Goal: Task Accomplishment & Management: Complete application form

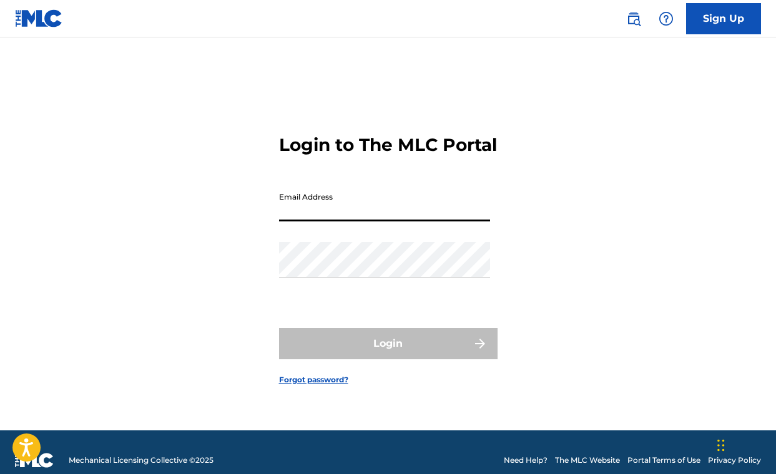
click at [329, 217] on input "Email Address" at bounding box center [384, 204] width 211 height 36
click at [301, 222] on input "Email Address" at bounding box center [384, 204] width 211 height 36
click at [510, 178] on div "Login to The MLC Portal Email Address Password Login Forgot password?" at bounding box center [388, 250] width 776 height 362
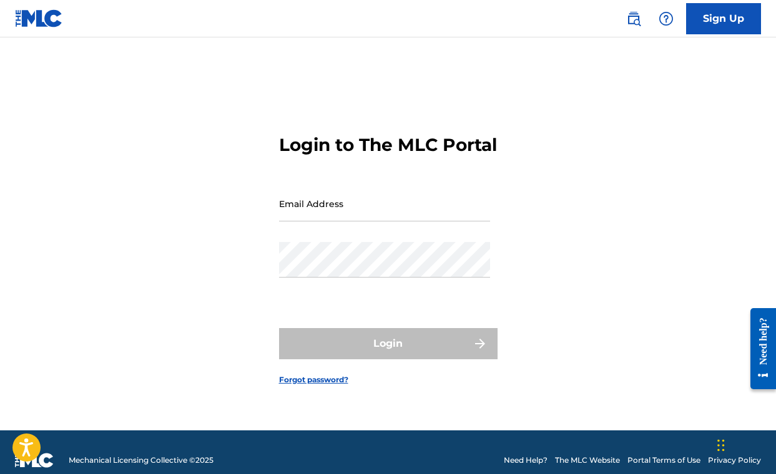
click at [424, 218] on input "Email Address" at bounding box center [384, 204] width 211 height 36
type input "[EMAIL_ADDRESS][DOMAIN_NAME]"
click at [497, 254] on form "Login to The MLC Portal Email Address [EMAIL_ADDRESS][DOMAIN_NAME] Password Log…" at bounding box center [388, 250] width 218 height 362
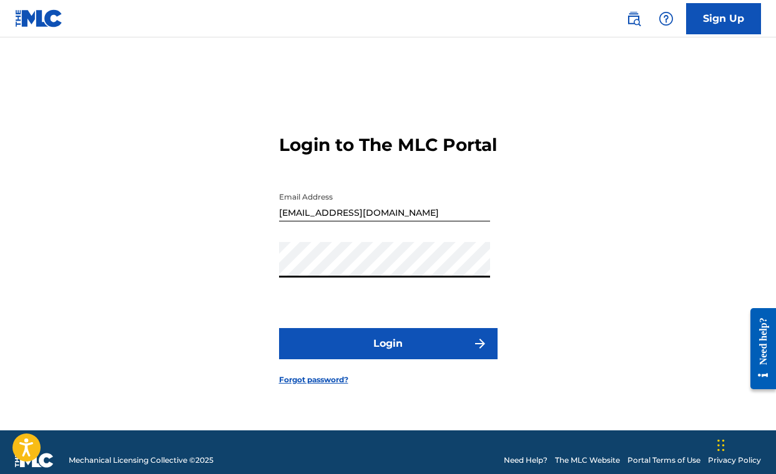
click at [361, 359] on button "Login" at bounding box center [388, 343] width 218 height 31
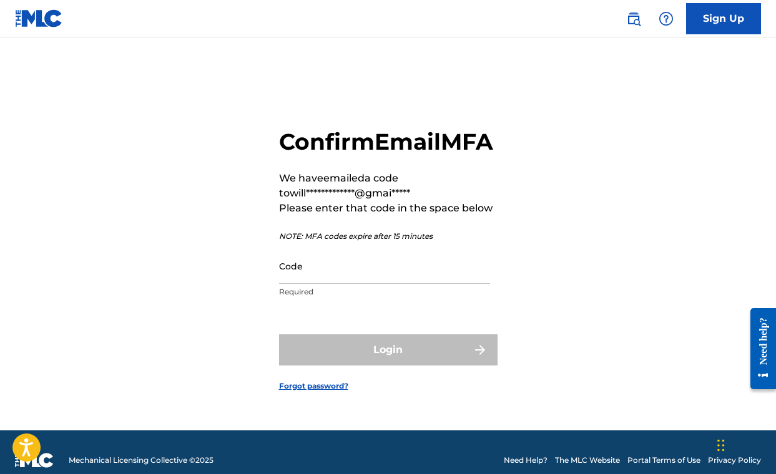
click at [274, 284] on div "**********" at bounding box center [388, 250] width 776 height 362
click at [289, 278] on input "Code" at bounding box center [384, 266] width 211 height 36
paste input "747092"
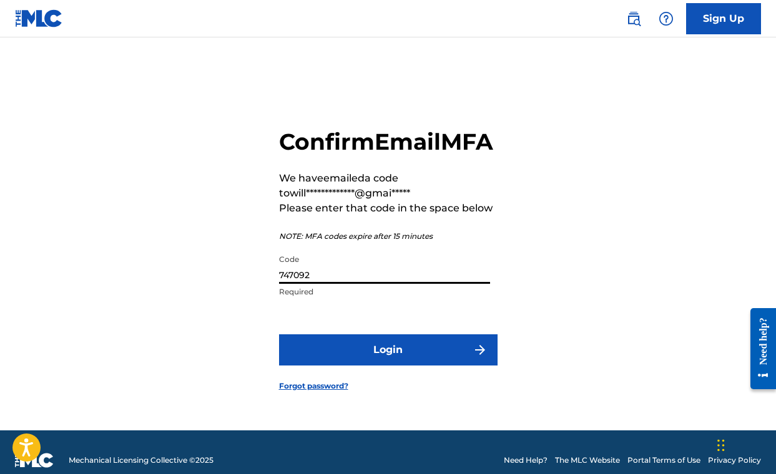
type input "747092"
click at [333, 366] on button "Login" at bounding box center [388, 349] width 218 height 31
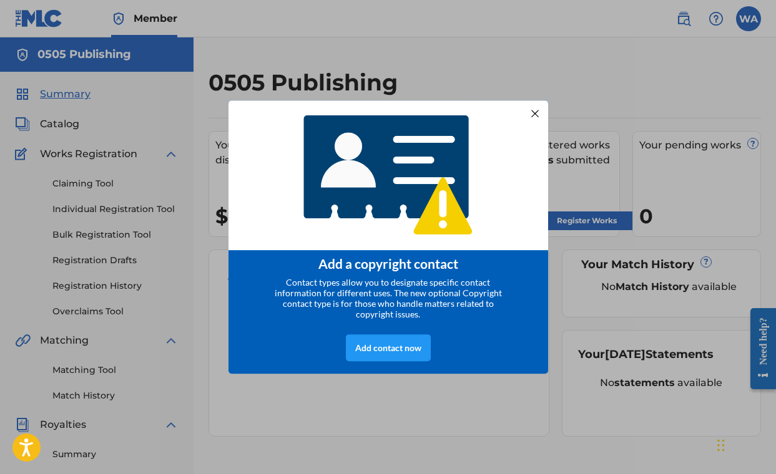
click at [538, 111] on div at bounding box center [534, 113] width 16 height 16
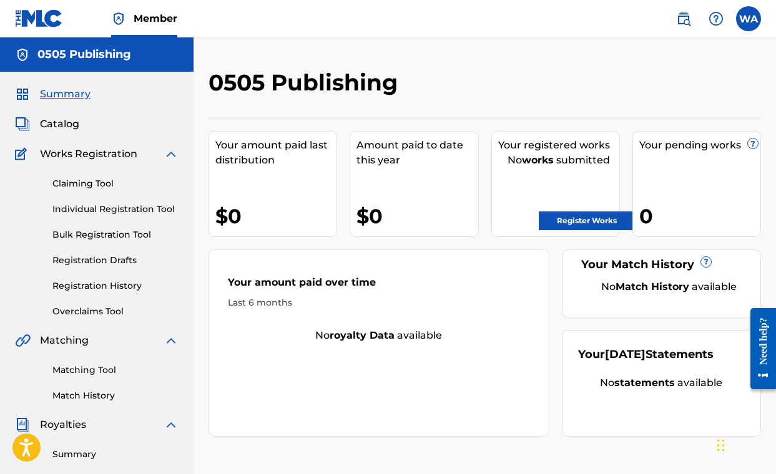
click at [87, 185] on link "Claiming Tool" at bounding box center [115, 183] width 126 height 13
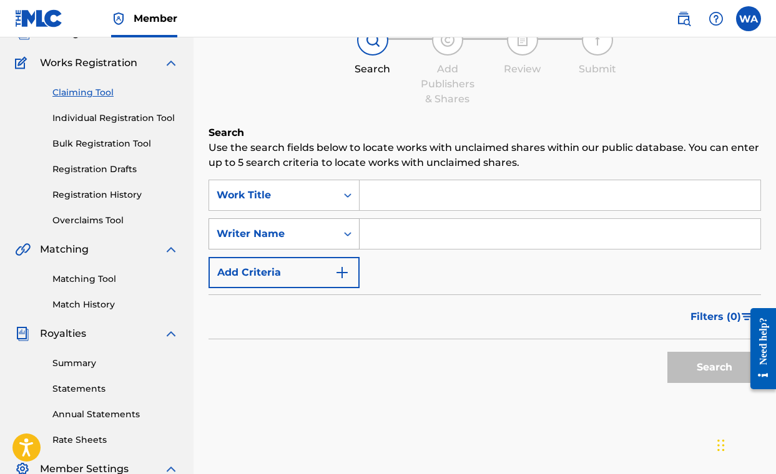
scroll to position [109, 0]
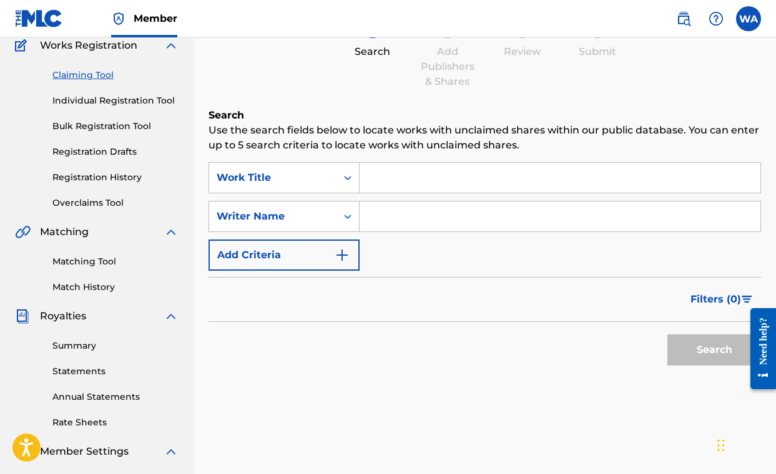
click at [400, 175] on input "Search Form" at bounding box center [559, 178] width 401 height 30
click at [420, 179] on input "Search Form" at bounding box center [559, 178] width 401 height 30
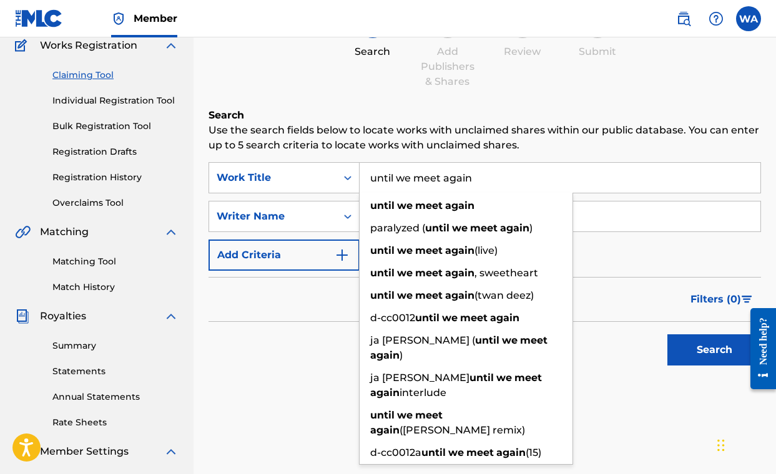
type input "until we meet again"
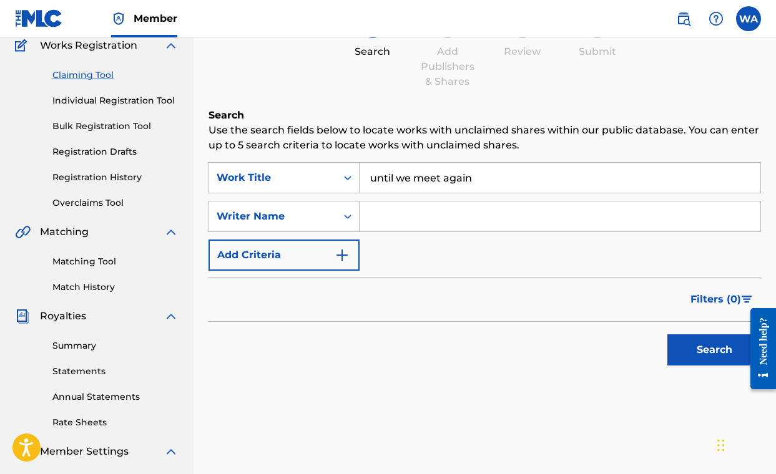
click at [442, 223] on input "Search Form" at bounding box center [559, 217] width 401 height 30
type input "[PERSON_NAME]"
click at [691, 348] on button "Search" at bounding box center [714, 349] width 94 height 31
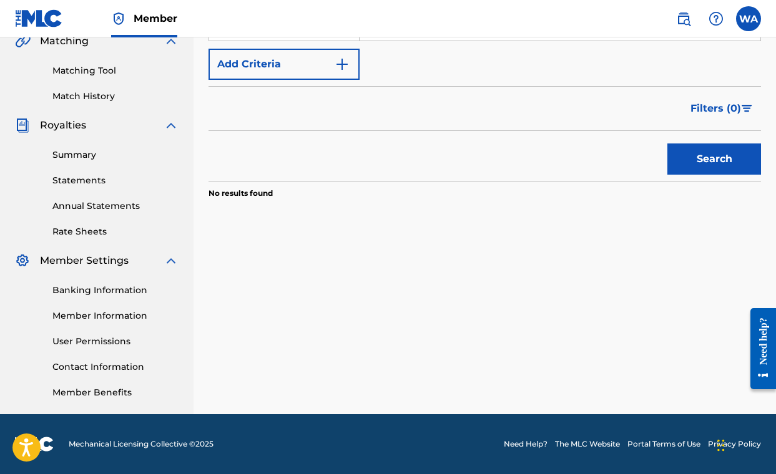
scroll to position [0, 0]
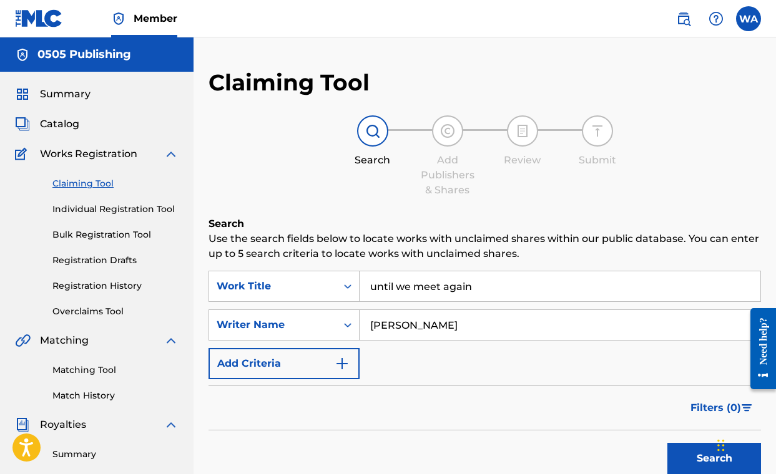
click at [95, 210] on link "Individual Registration Tool" at bounding box center [115, 209] width 126 height 13
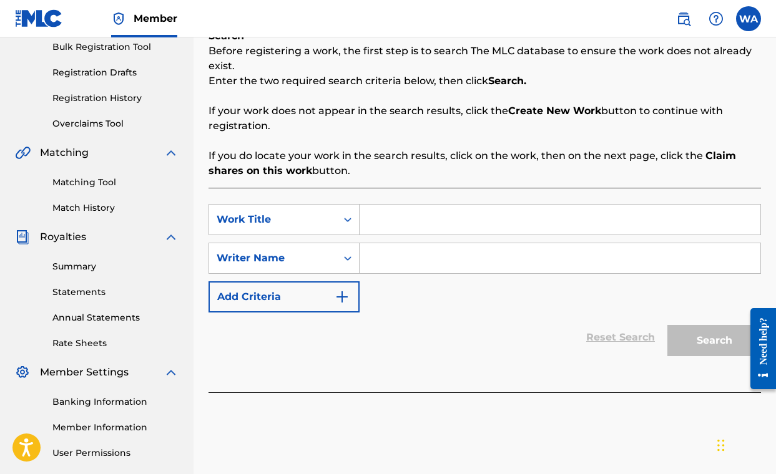
scroll to position [274, 0]
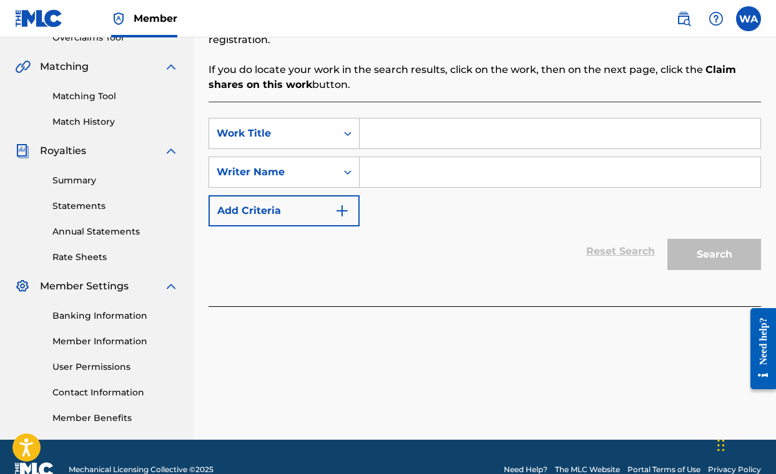
click at [412, 134] on input "Search Form" at bounding box center [559, 134] width 401 height 30
type input "until we meet again"
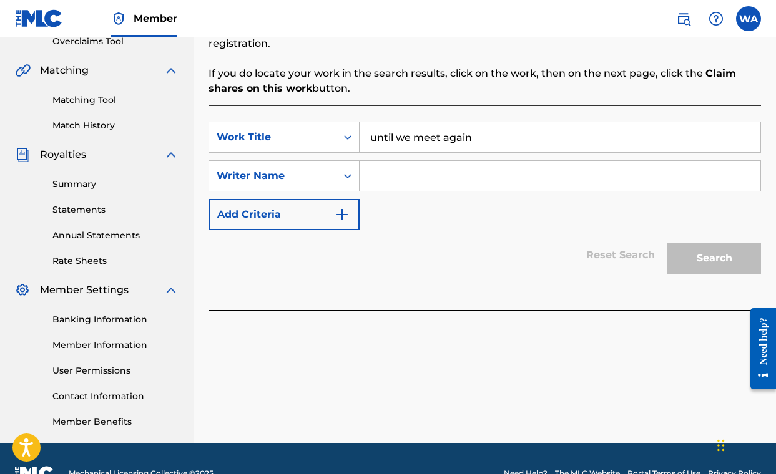
click at [470, 166] on input "Search Form" at bounding box center [559, 176] width 401 height 30
click at [442, 175] on input "Search Form" at bounding box center [559, 176] width 401 height 30
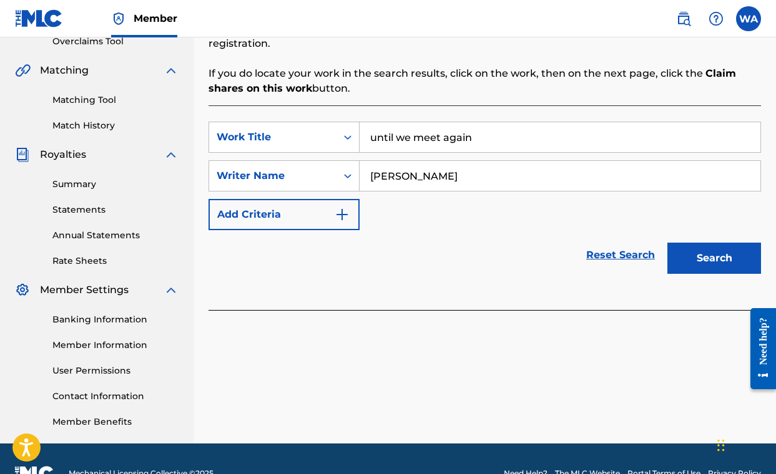
type input "[PERSON_NAME]"
click at [712, 259] on button "Search" at bounding box center [714, 258] width 94 height 31
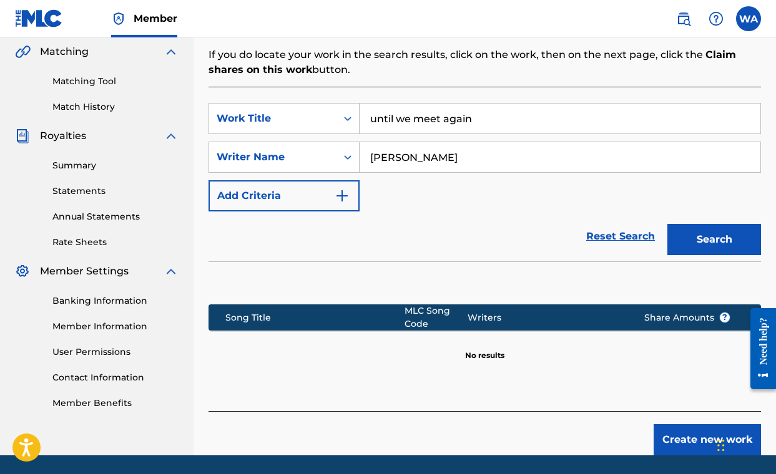
scroll to position [330, 0]
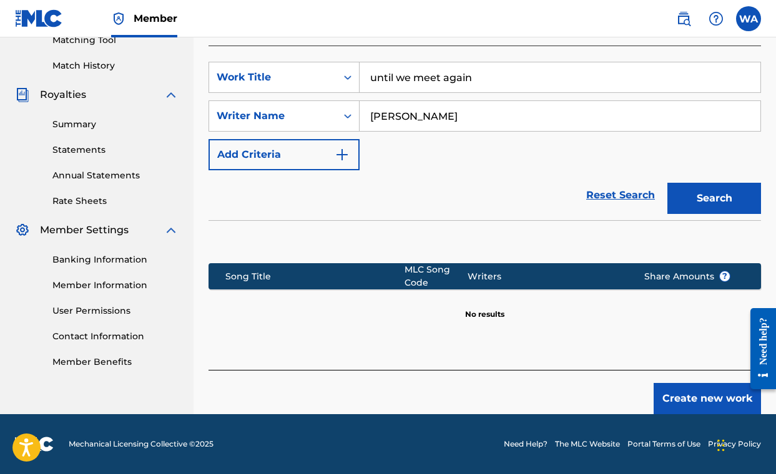
click at [694, 388] on button "Create new work" at bounding box center [706, 398] width 107 height 31
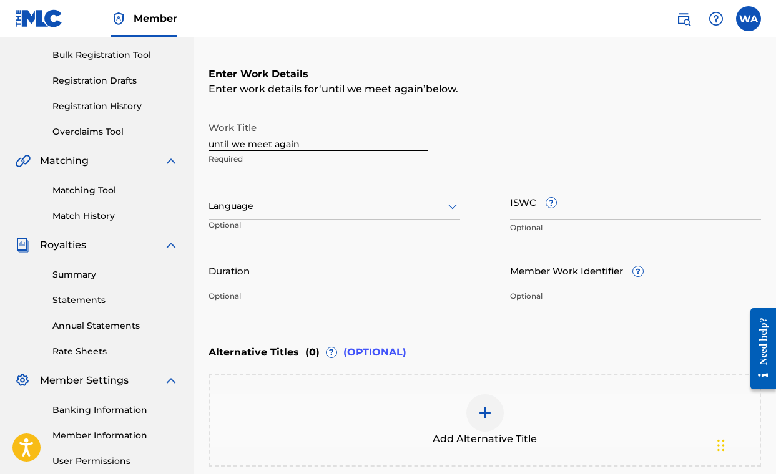
scroll to position [39, 0]
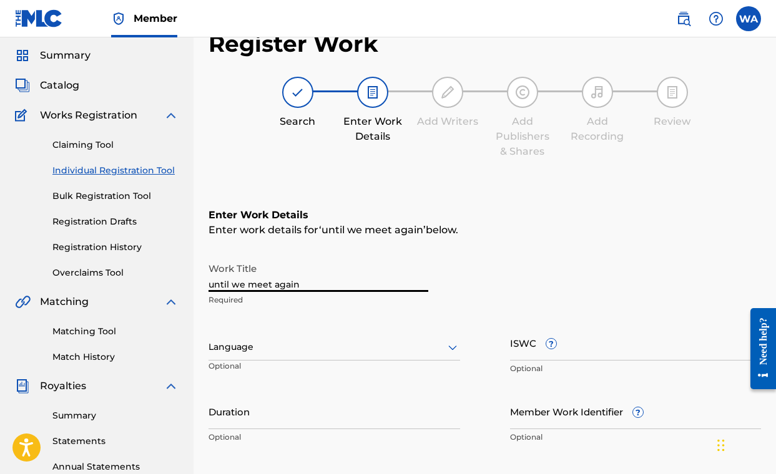
drag, startPoint x: 303, startPoint y: 285, endPoint x: 133, endPoint y: 263, distance: 171.1
click at [134, 263] on main "0505 Publishing Summary Catalog Works Registration Claiming Tool Individual Reg…" at bounding box center [388, 341] width 776 height 684
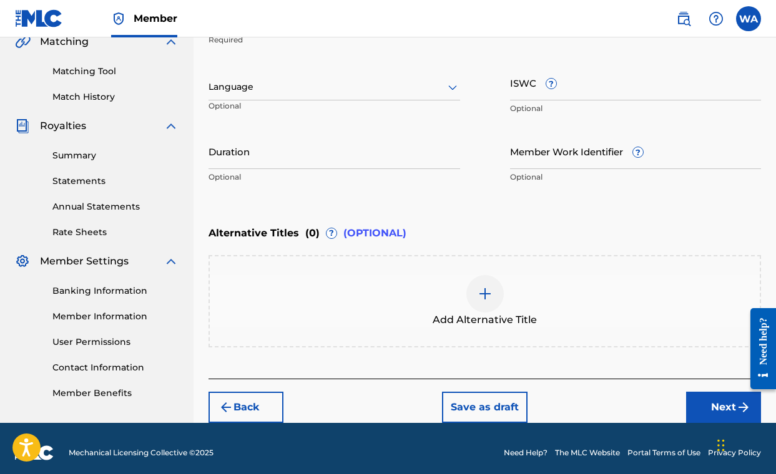
scroll to position [307, 0]
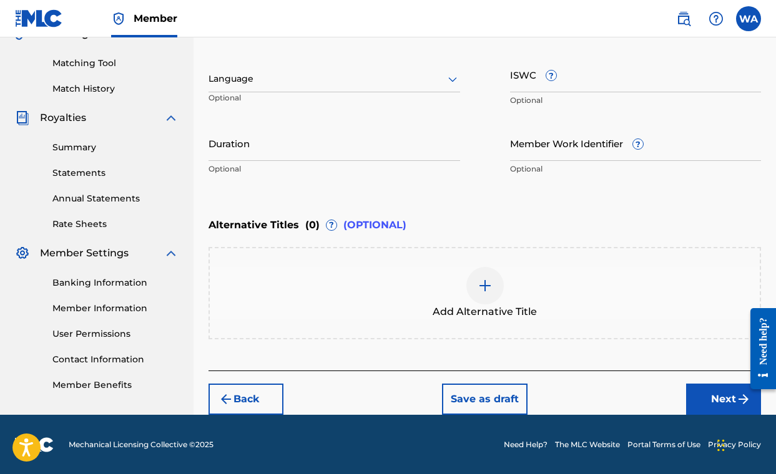
type input "Until We Meet Again"
click at [723, 398] on button "Next" at bounding box center [723, 399] width 75 height 31
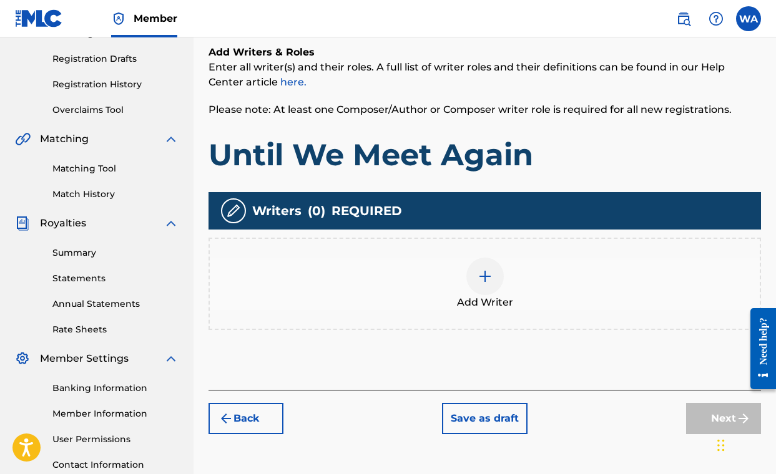
scroll to position [203, 0]
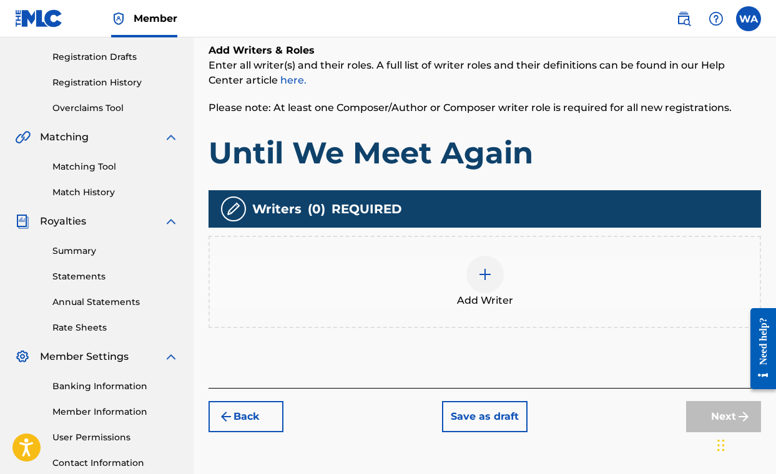
click at [480, 280] on img at bounding box center [484, 274] width 15 height 15
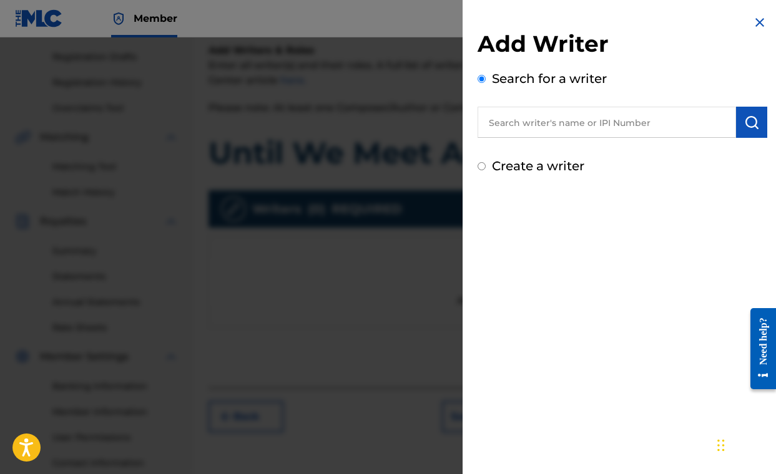
click at [524, 128] on input "text" at bounding box center [606, 122] width 258 height 31
click at [539, 125] on input "text" at bounding box center [606, 122] width 258 height 31
paste input "00490499416"
type input "00490499416"
click at [759, 121] on button "submit" at bounding box center [751, 122] width 31 height 31
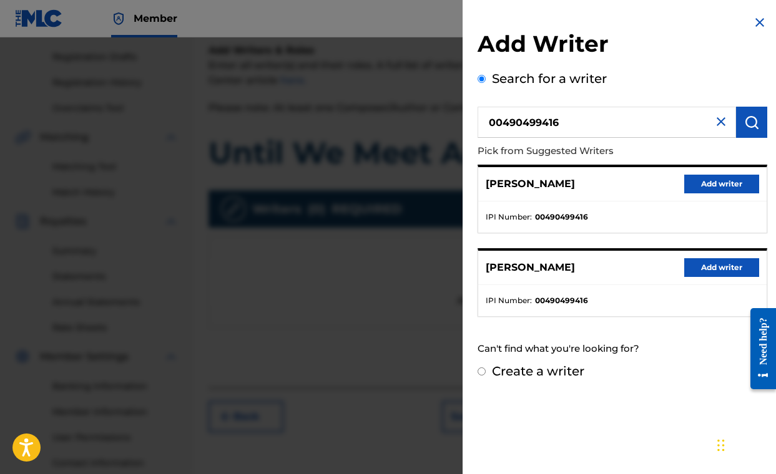
click at [703, 268] on button "Add writer" at bounding box center [721, 267] width 75 height 19
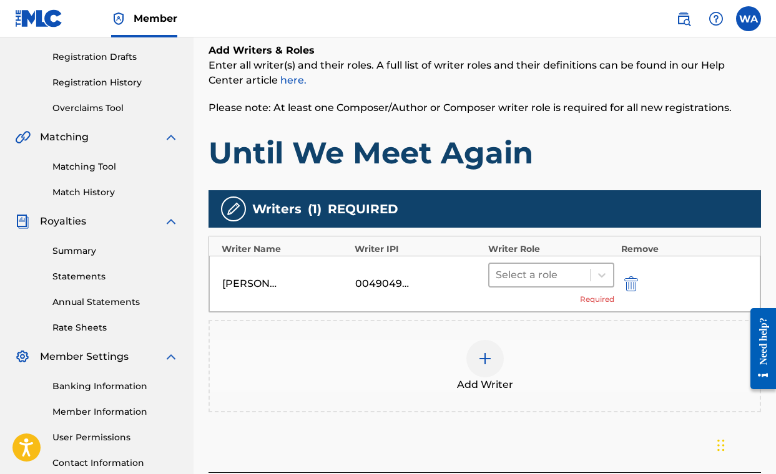
click at [523, 274] on div at bounding box center [539, 274] width 89 height 17
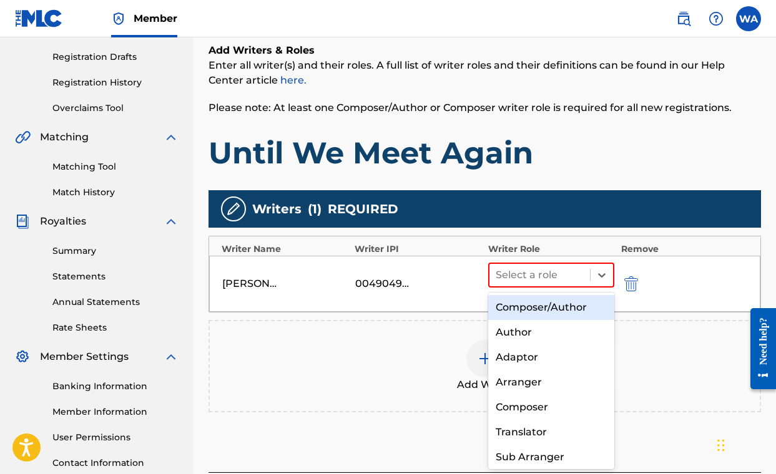
click at [512, 310] on div "Composer/Author" at bounding box center [551, 307] width 127 height 25
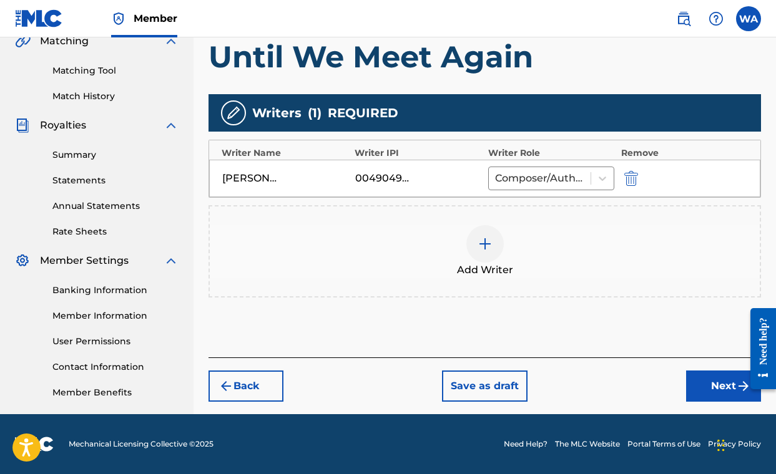
click at [724, 385] on button "Next" at bounding box center [723, 386] width 75 height 31
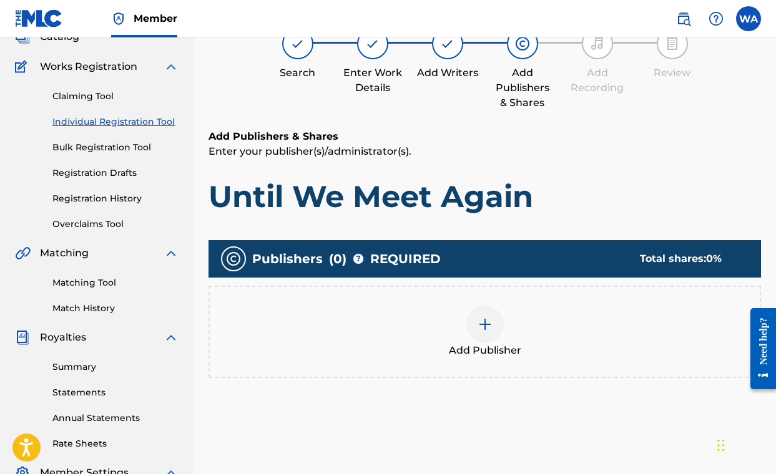
scroll to position [56, 0]
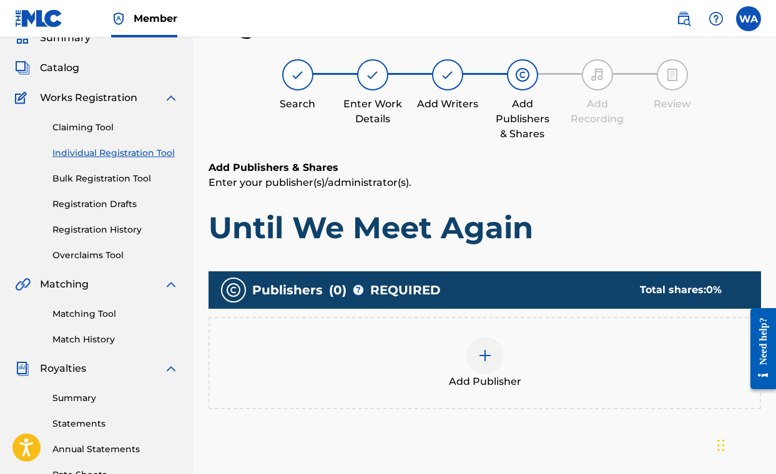
click at [487, 358] on img at bounding box center [484, 355] width 15 height 15
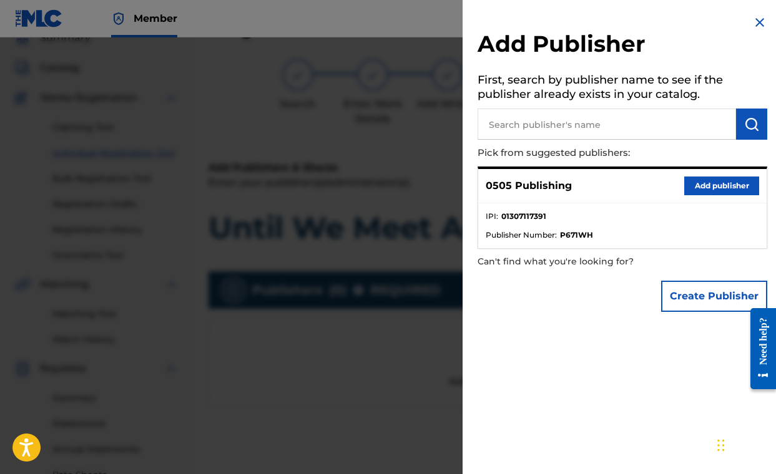
click at [709, 185] on button "Add publisher" at bounding box center [721, 186] width 75 height 19
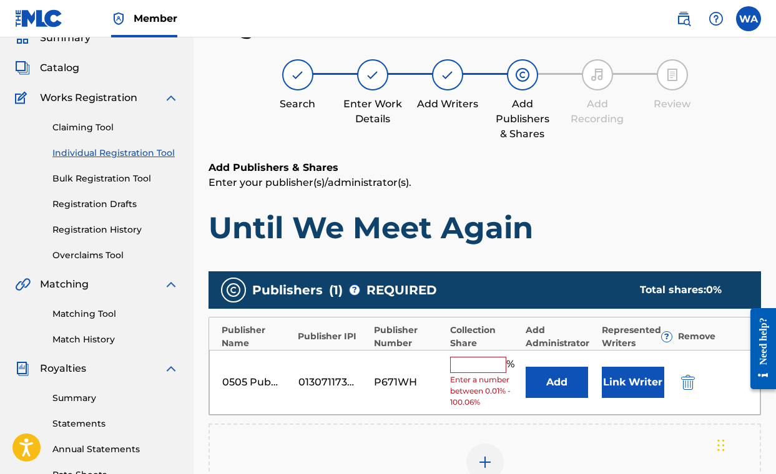
click at [471, 364] on input "text" at bounding box center [478, 365] width 56 height 16
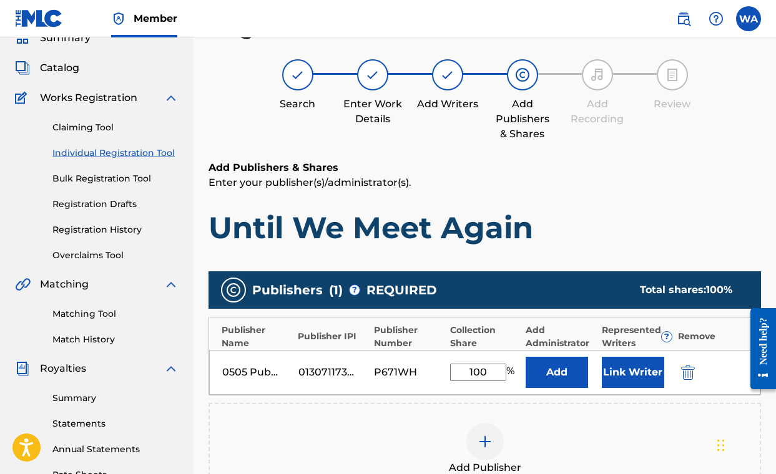
type input "100"
click at [613, 433] on div "Add Publisher" at bounding box center [485, 449] width 550 height 52
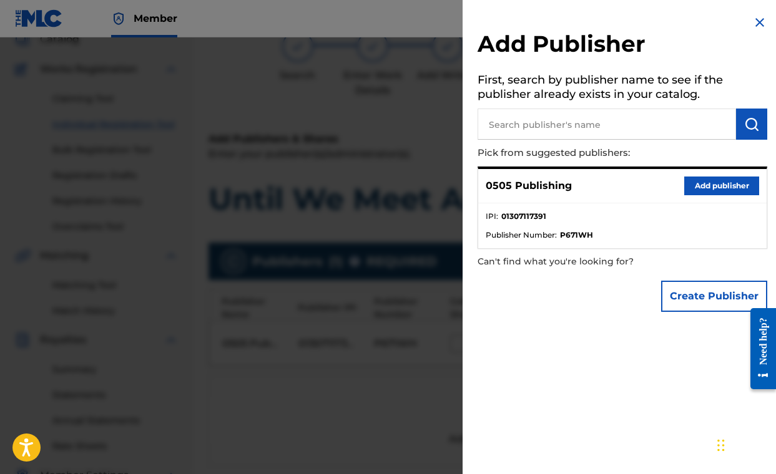
scroll to position [82, 0]
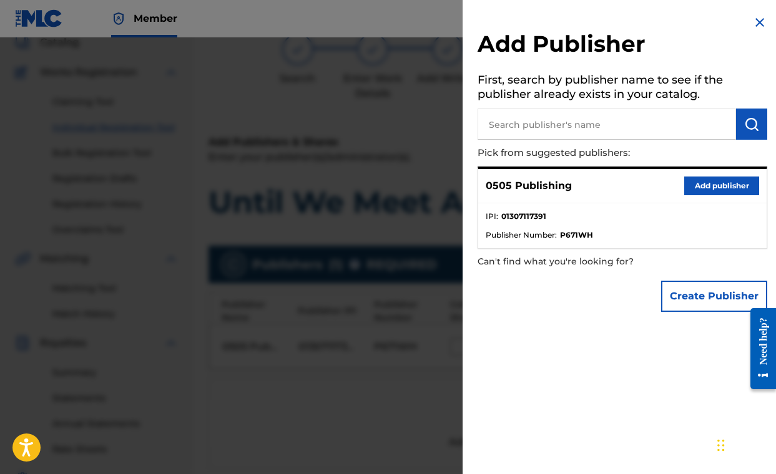
click at [755, 26] on img at bounding box center [759, 22] width 15 height 15
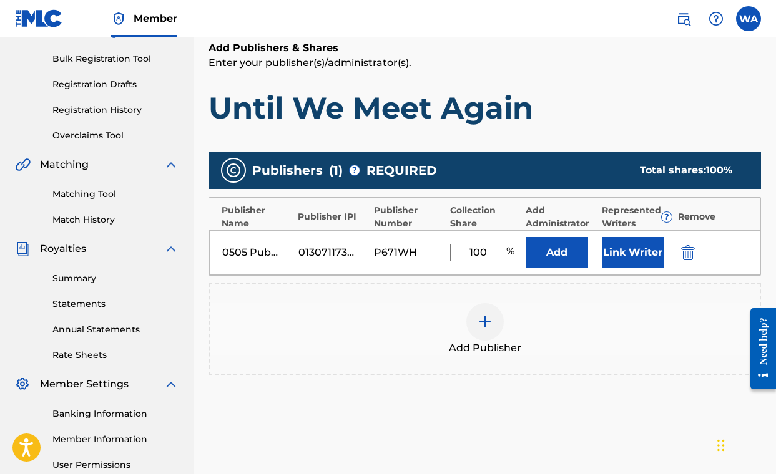
scroll to position [178, 0]
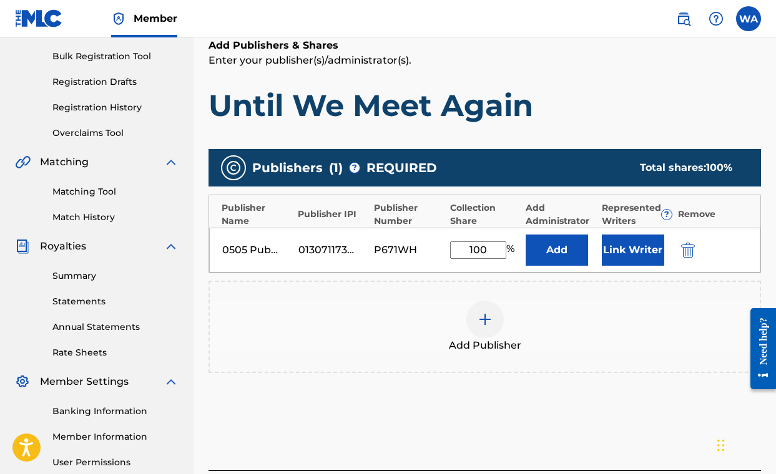
click at [646, 250] on button "Link Writer" at bounding box center [633, 250] width 62 height 31
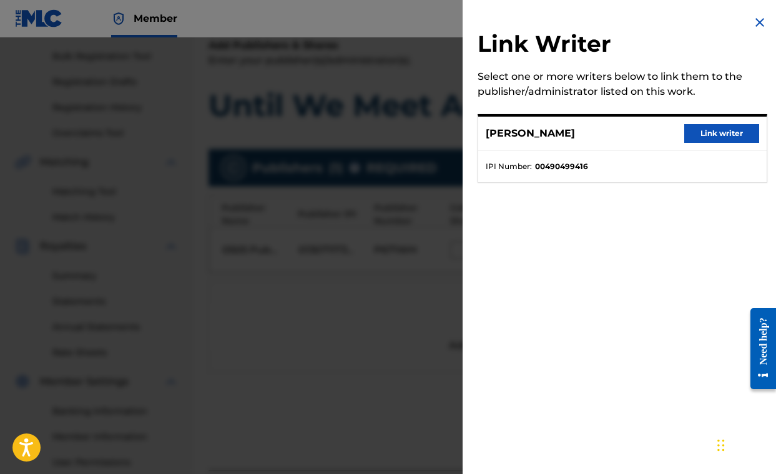
click at [724, 132] on button "Link writer" at bounding box center [721, 133] width 75 height 19
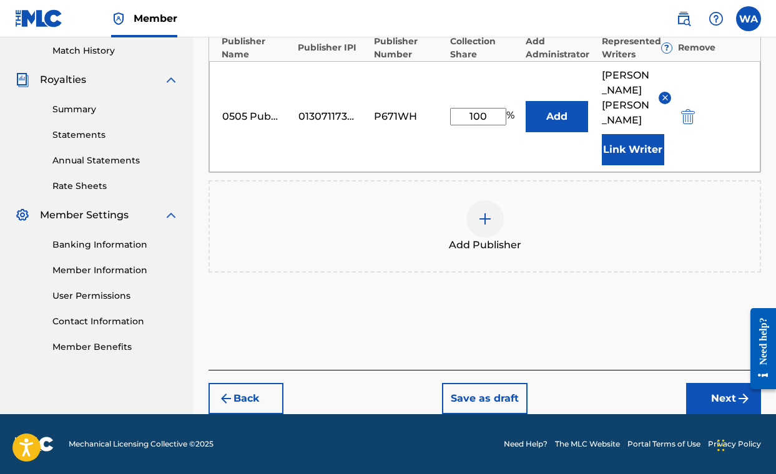
click at [714, 402] on button "Next" at bounding box center [723, 398] width 75 height 31
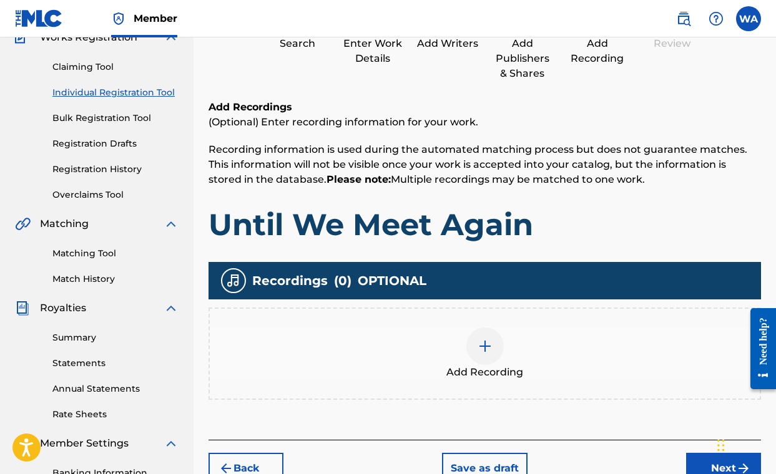
scroll to position [117, 0]
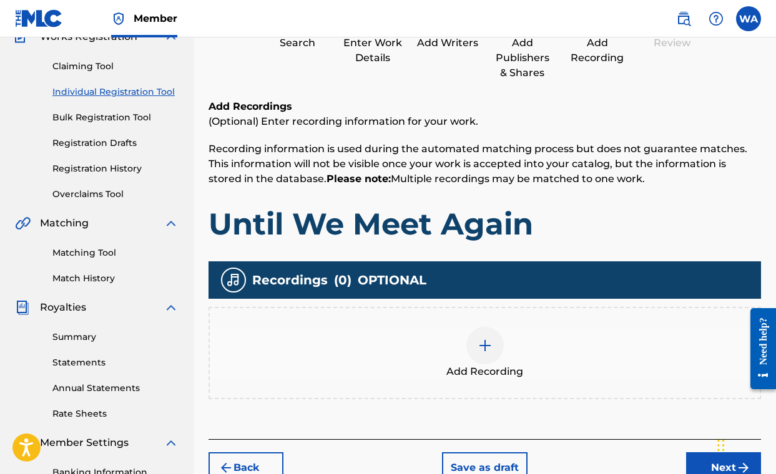
click at [484, 348] on img at bounding box center [484, 345] width 15 height 15
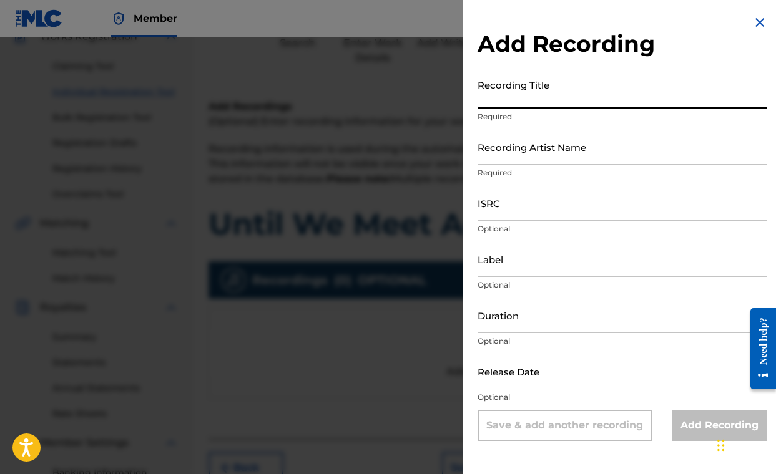
click at [507, 102] on input "Recording Title" at bounding box center [622, 91] width 290 height 36
type input "Until We Meet Again"
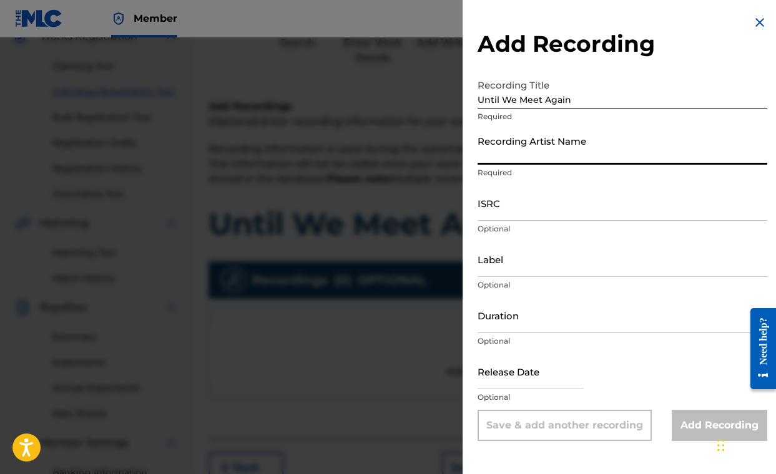
click at [505, 140] on input "Recording Artist Name" at bounding box center [622, 147] width 290 height 36
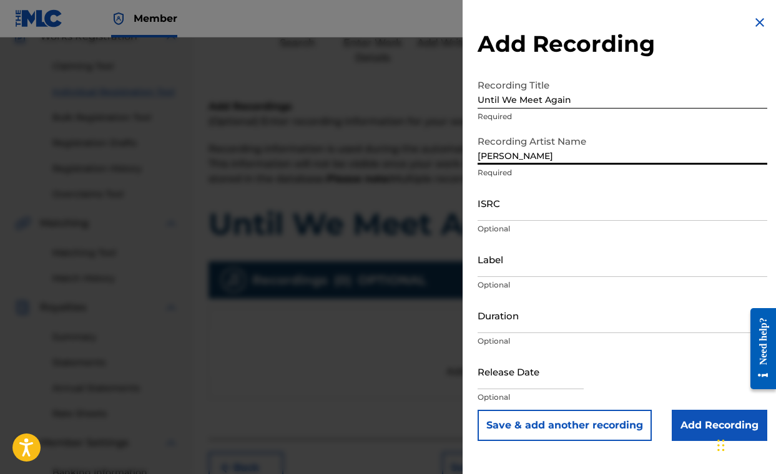
type input "[PERSON_NAME]"
click at [521, 205] on input "ISRC" at bounding box center [622, 203] width 290 height 36
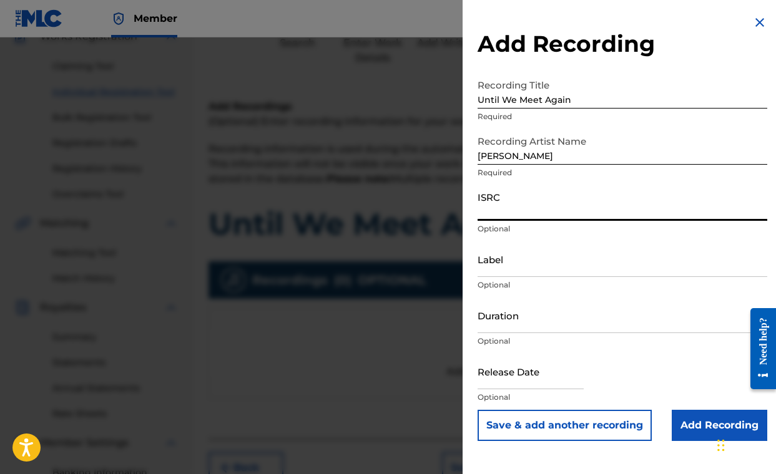
paste input "QMBZ92567299"
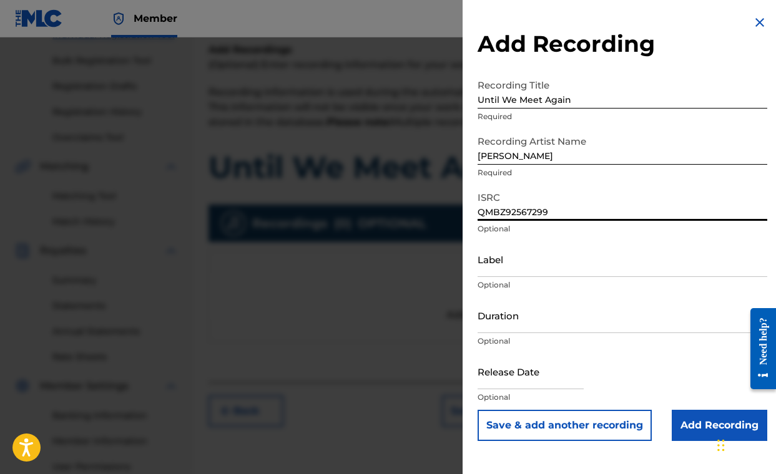
scroll to position [179, 0]
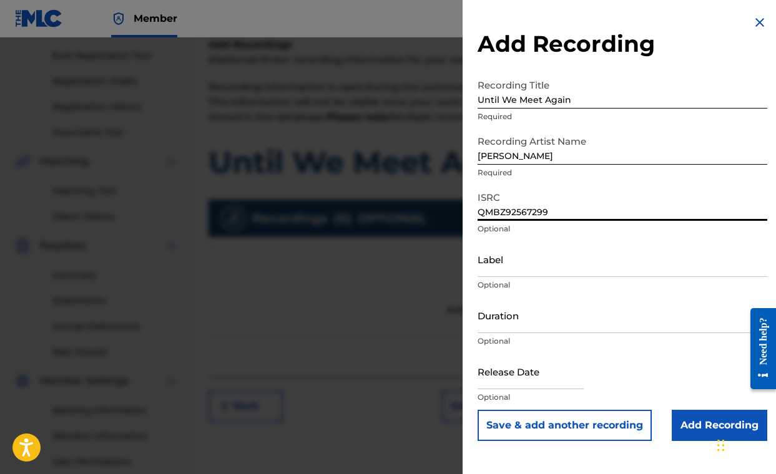
type input "QMBZ92567299"
click at [499, 374] on input "text" at bounding box center [530, 372] width 106 height 36
select select "8"
select select "2025"
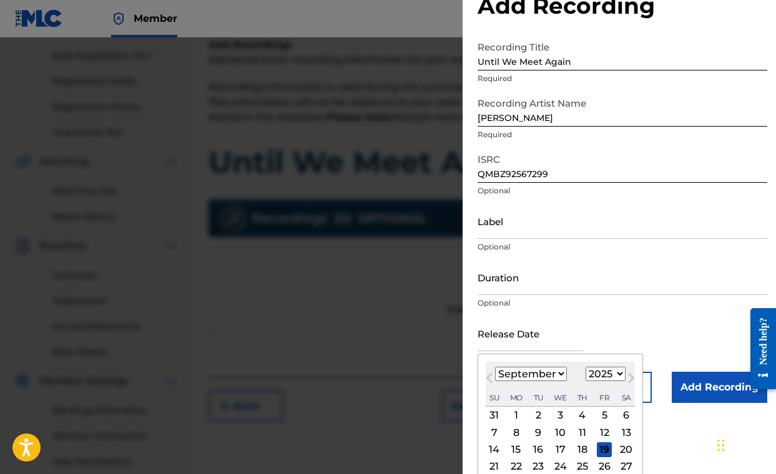
scroll to position [81, 0]
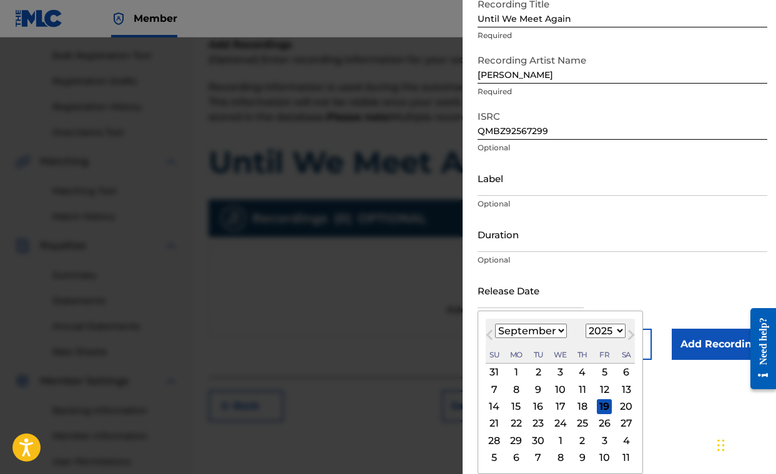
click at [504, 329] on select "January February March April May June July August September October November De…" at bounding box center [531, 331] width 72 height 14
select select "6"
click at [560, 389] on div "9" at bounding box center [560, 389] width 15 height 15
type input "[DATE]"
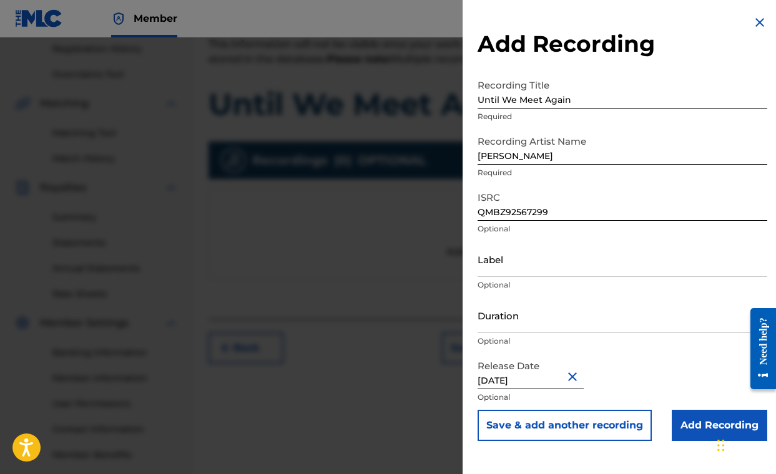
scroll to position [238, 0]
select select "6"
select select "2025"
click at [488, 313] on input "Duration" at bounding box center [622, 316] width 290 height 36
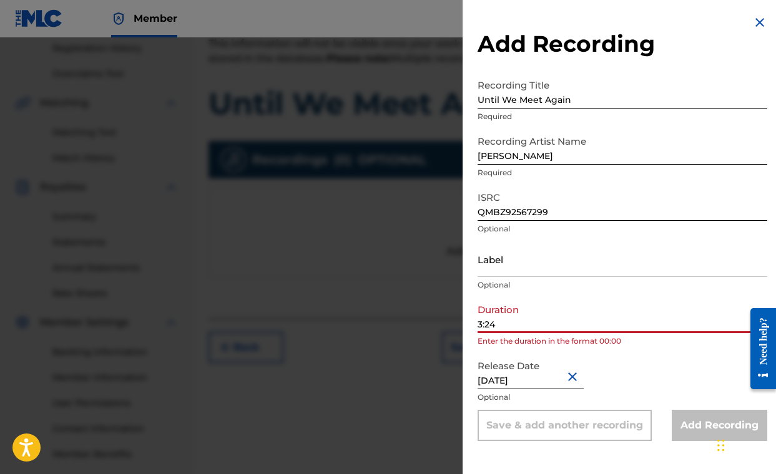
click at [478, 323] on input "3:24" at bounding box center [622, 316] width 290 height 36
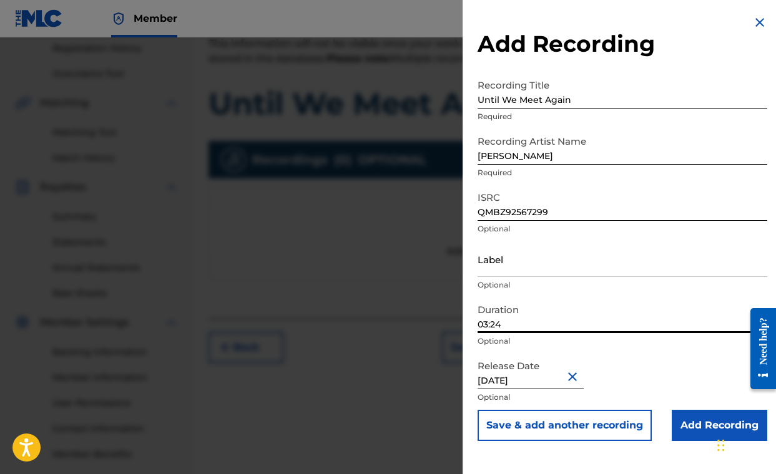
type input "03:24"
click at [605, 352] on div "Duration 03:24 Optional" at bounding box center [622, 326] width 290 height 56
click at [698, 427] on input "Add Recording" at bounding box center [718, 425] width 95 height 31
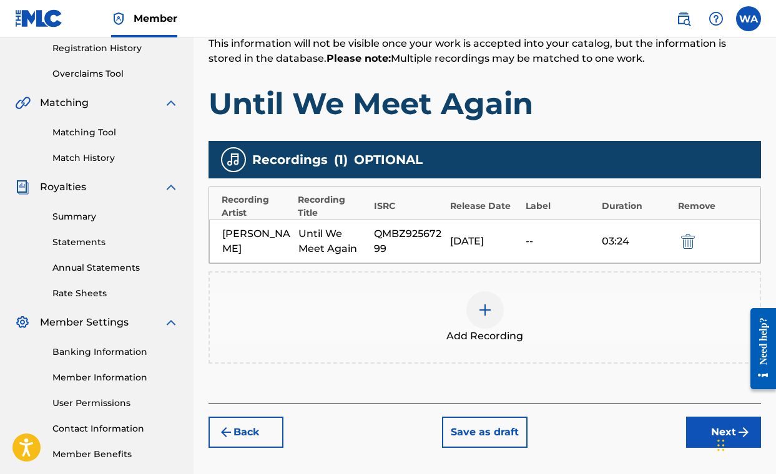
click at [697, 427] on button "Next" at bounding box center [723, 432] width 75 height 31
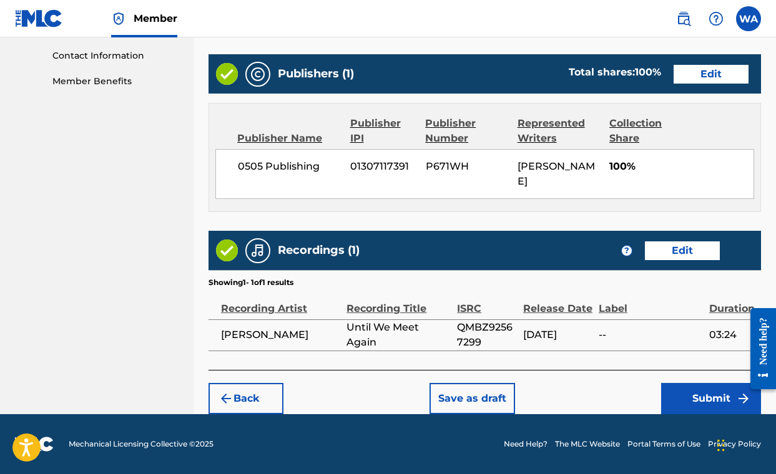
scroll to position [630, 0]
click at [711, 398] on button "Submit" at bounding box center [711, 398] width 100 height 31
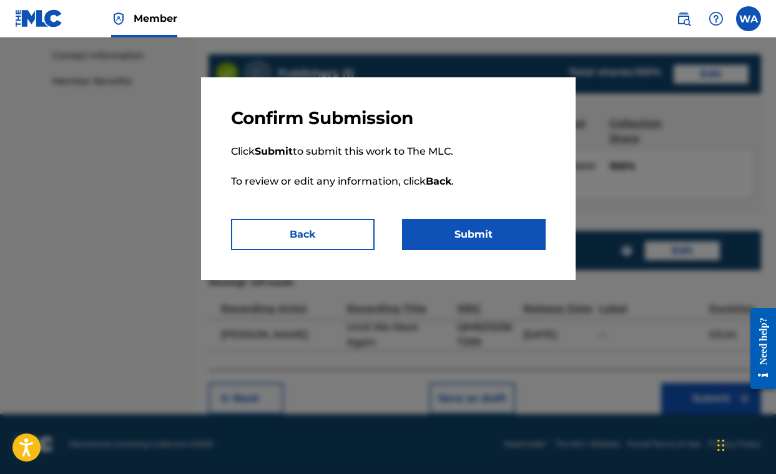
click at [464, 229] on button "Submit" at bounding box center [474, 234] width 144 height 31
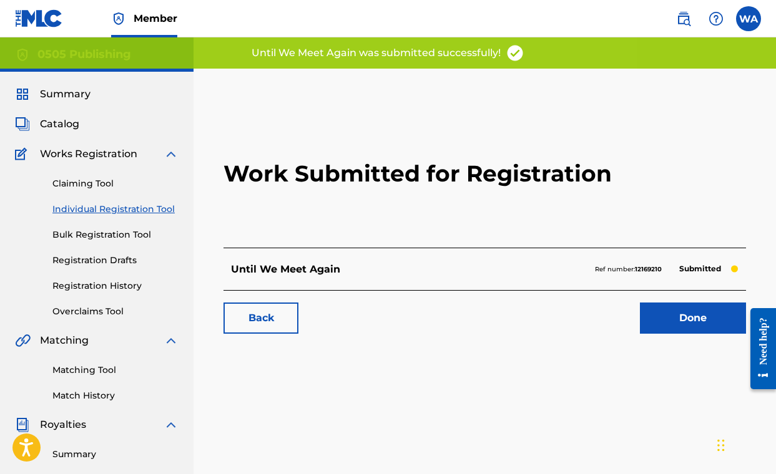
click at [698, 323] on link "Done" at bounding box center [693, 318] width 106 height 31
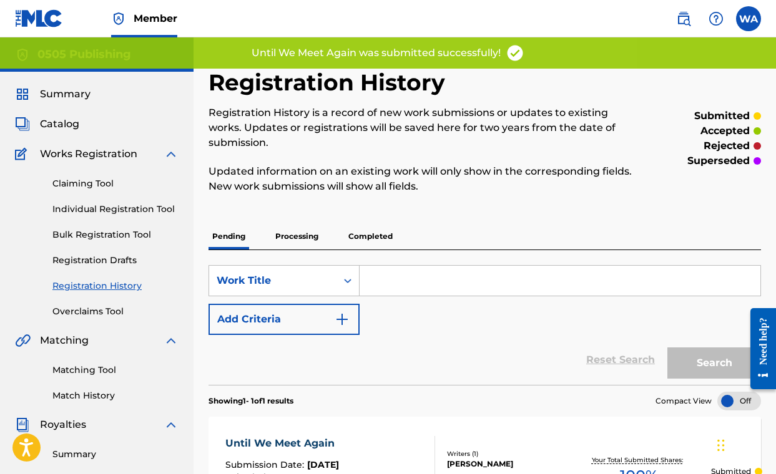
click at [90, 210] on link "Individual Registration Tool" at bounding box center [115, 209] width 126 height 13
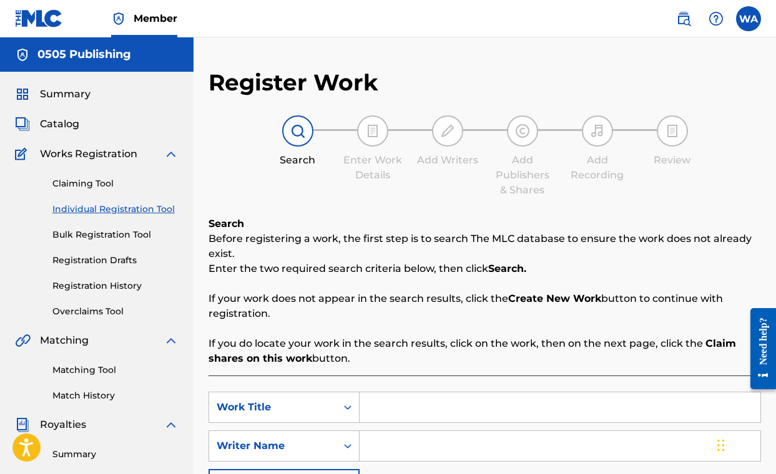
scroll to position [79, 0]
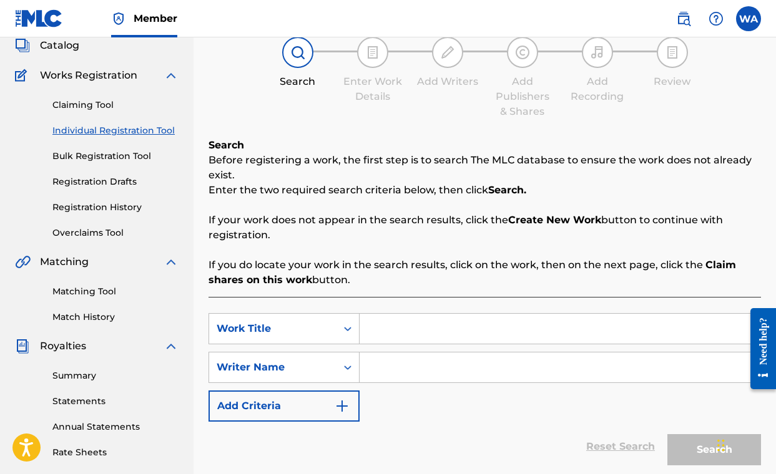
click at [422, 331] on input "Search Form" at bounding box center [559, 329] width 401 height 30
type input "fever dream"
click at [413, 367] on input "Search Form" at bounding box center [559, 368] width 401 height 30
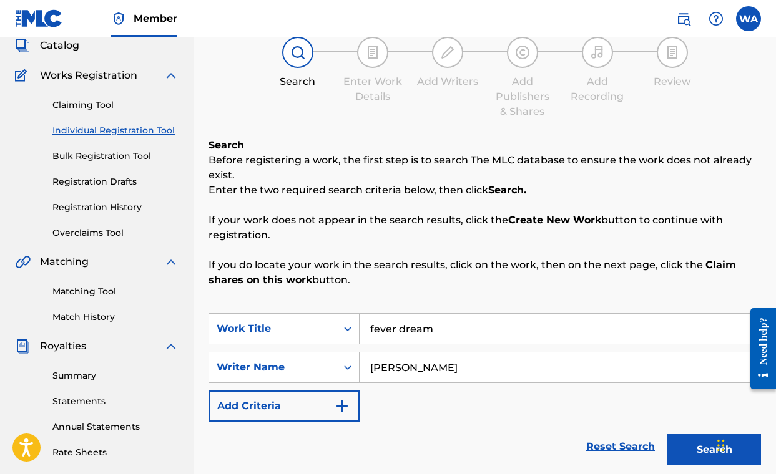
type input "[PERSON_NAME]"
click at [667, 434] on button "Search" at bounding box center [714, 449] width 94 height 31
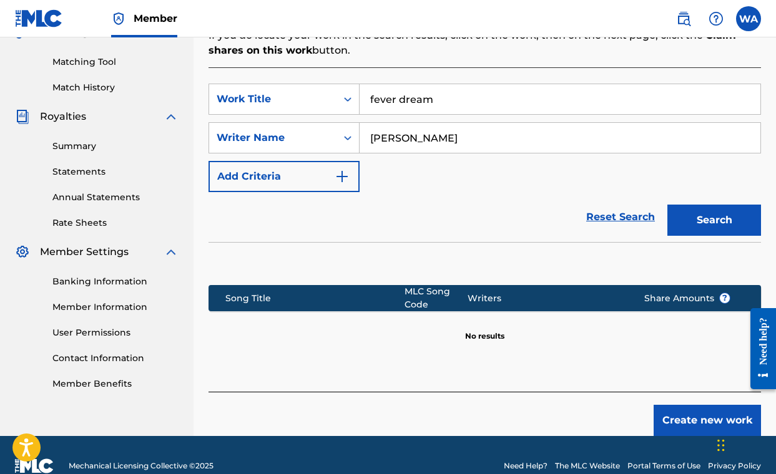
scroll to position [330, 0]
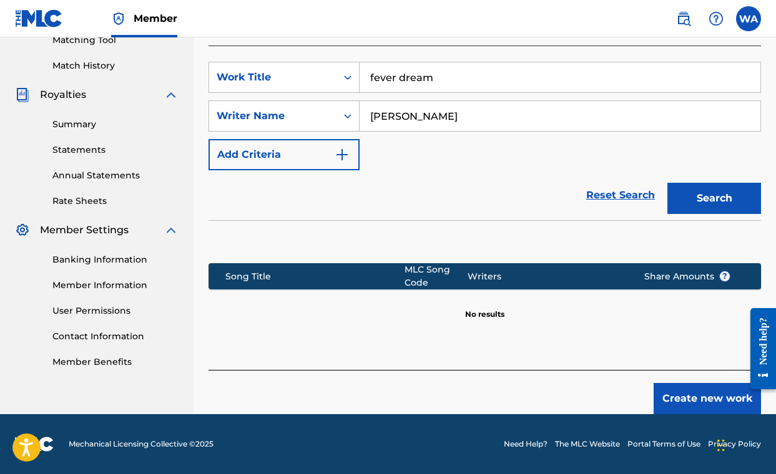
click at [692, 403] on button "Create new work" at bounding box center [706, 398] width 107 height 31
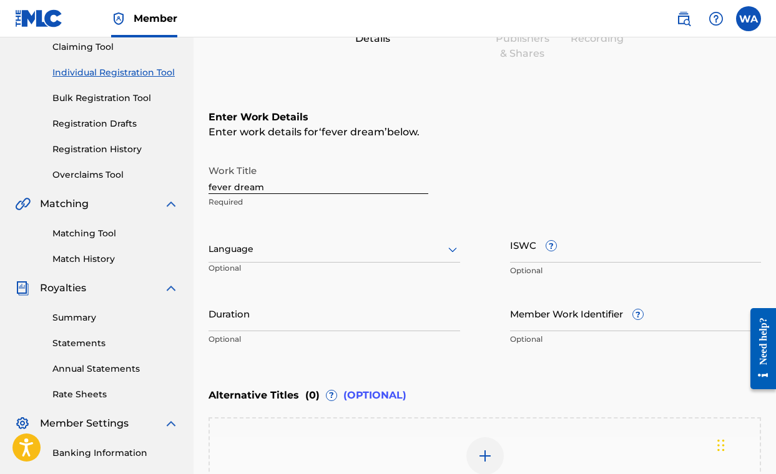
scroll to position [135, 0]
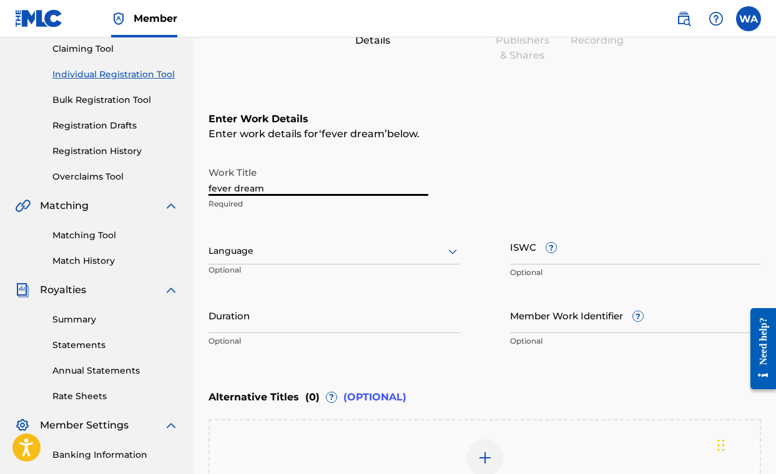
drag, startPoint x: 269, startPoint y: 190, endPoint x: 120, endPoint y: 162, distance: 151.1
click at [121, 163] on main "0505 Publishing Summary Catalog Works Registration Claiming Tool Individual Reg…" at bounding box center [388, 245] width 776 height 684
type input "Fever Dream"
click at [471, 193] on div "Work Title Fever Dream Required" at bounding box center [484, 188] width 552 height 56
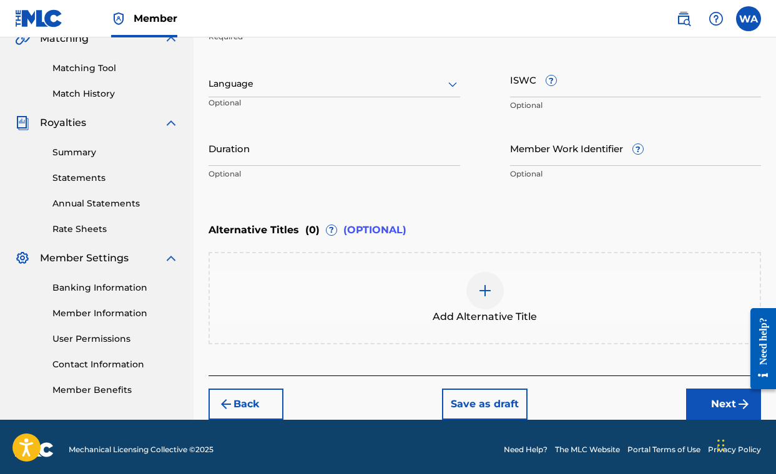
scroll to position [307, 0]
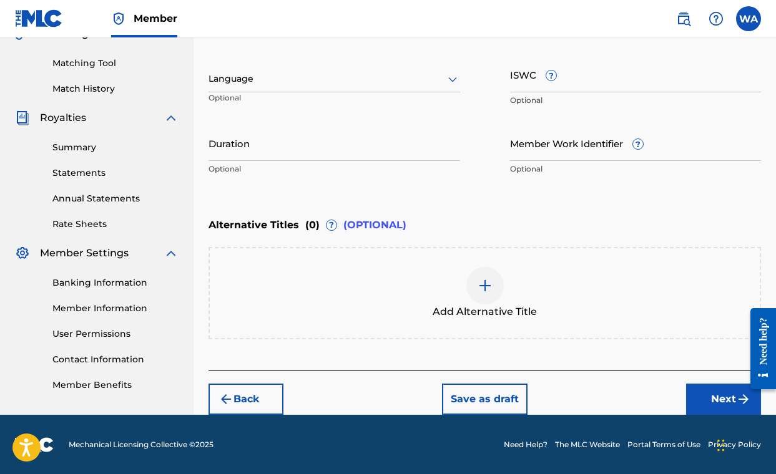
click at [721, 398] on button "Next" at bounding box center [723, 399] width 75 height 31
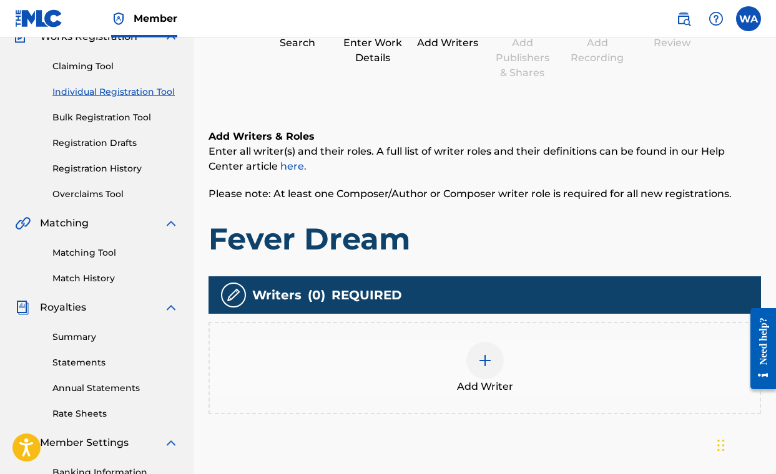
scroll to position [132, 0]
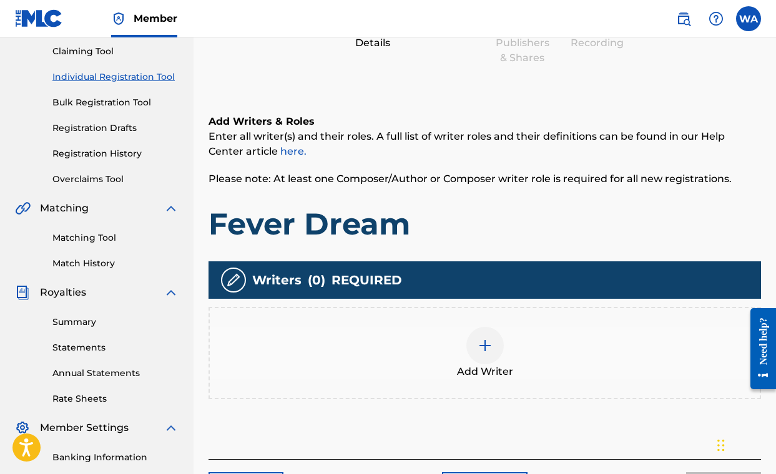
click at [485, 353] on div at bounding box center [484, 345] width 37 height 37
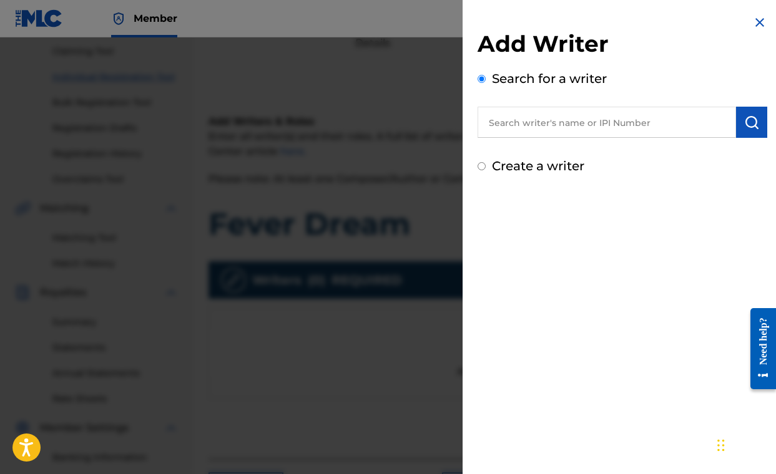
click at [540, 129] on input "text" at bounding box center [606, 122] width 258 height 31
click at [569, 121] on input "text" at bounding box center [606, 122] width 258 height 31
paste input "00490499416"
type input "00490499416"
click at [750, 125] on img "submit" at bounding box center [751, 122] width 15 height 15
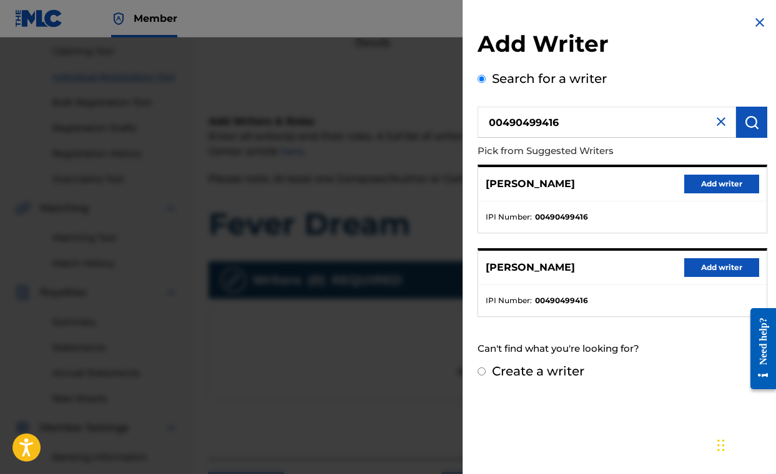
click at [699, 265] on button "Add writer" at bounding box center [721, 267] width 75 height 19
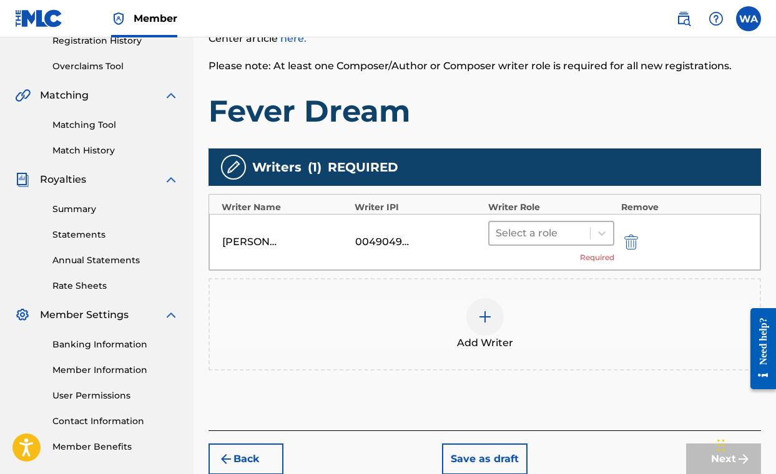
scroll to position [253, 0]
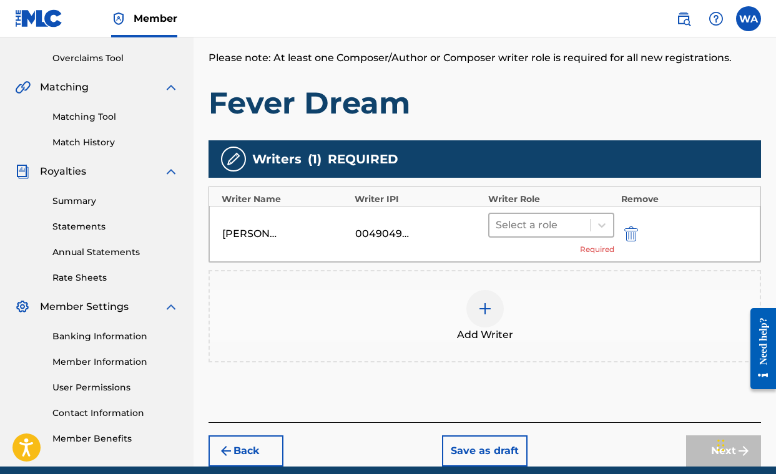
click at [542, 222] on div at bounding box center [539, 225] width 89 height 17
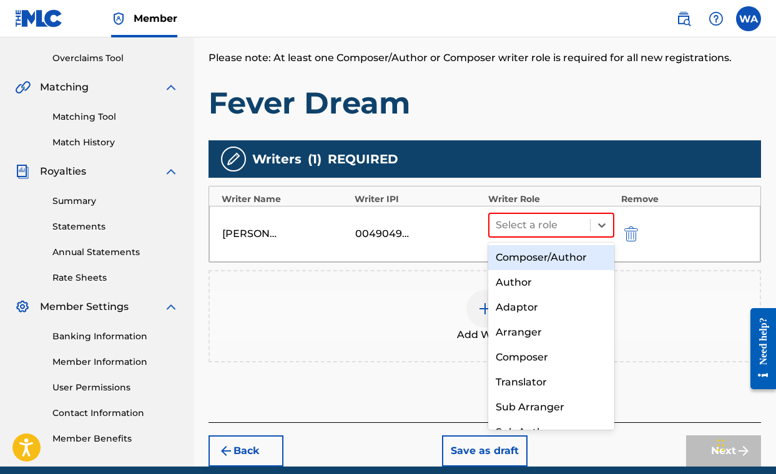
click at [535, 256] on div "Composer/Author" at bounding box center [551, 257] width 127 height 25
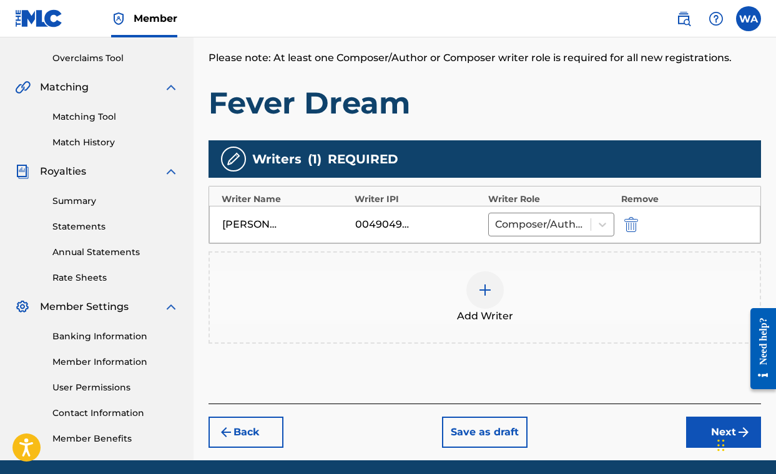
click at [693, 422] on button "Next" at bounding box center [723, 432] width 75 height 31
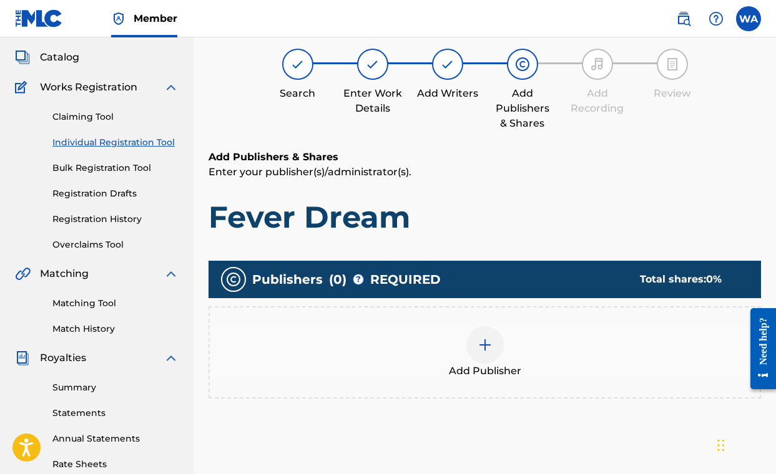
scroll to position [56, 0]
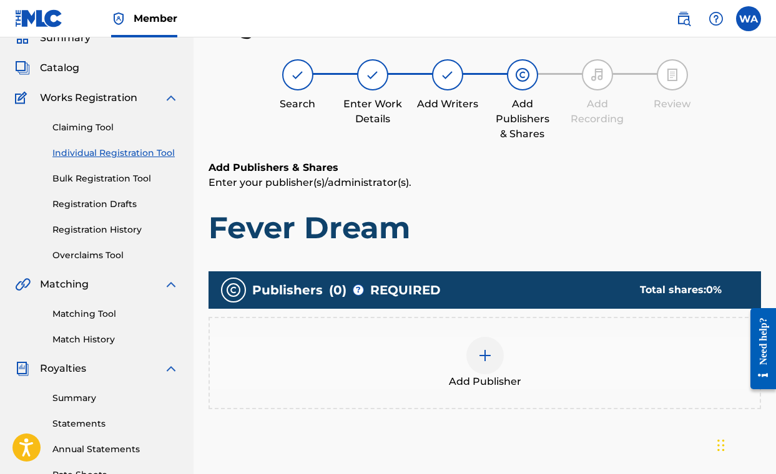
click at [487, 352] on img at bounding box center [484, 355] width 15 height 15
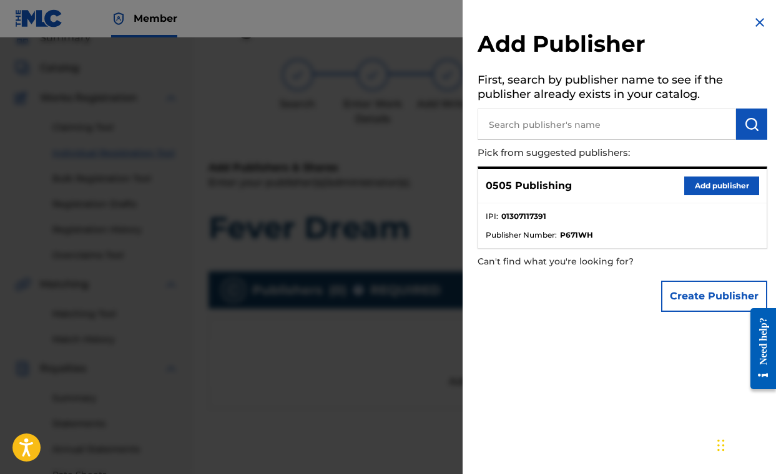
click at [728, 184] on button "Add publisher" at bounding box center [721, 186] width 75 height 19
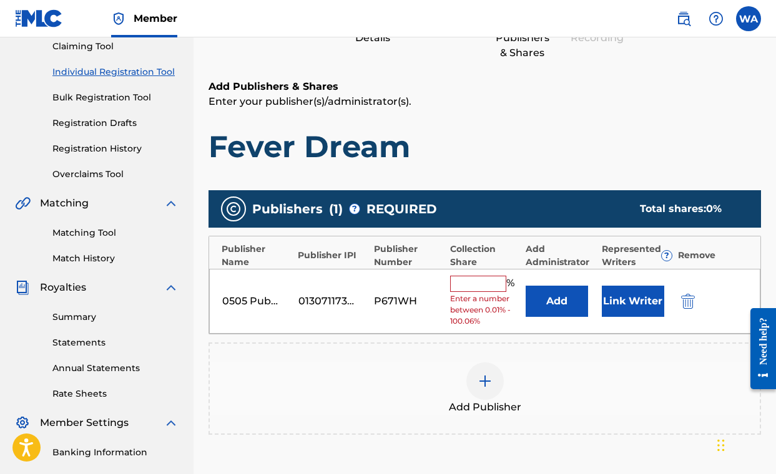
scroll to position [160, 0]
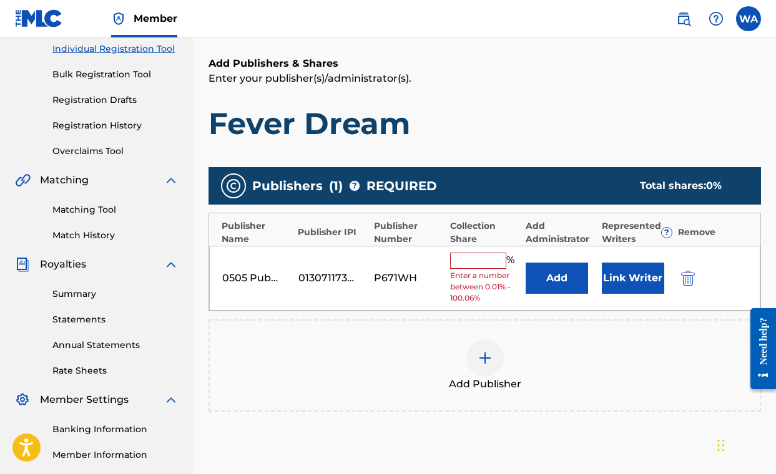
click at [641, 291] on button "Link Writer" at bounding box center [633, 278] width 62 height 31
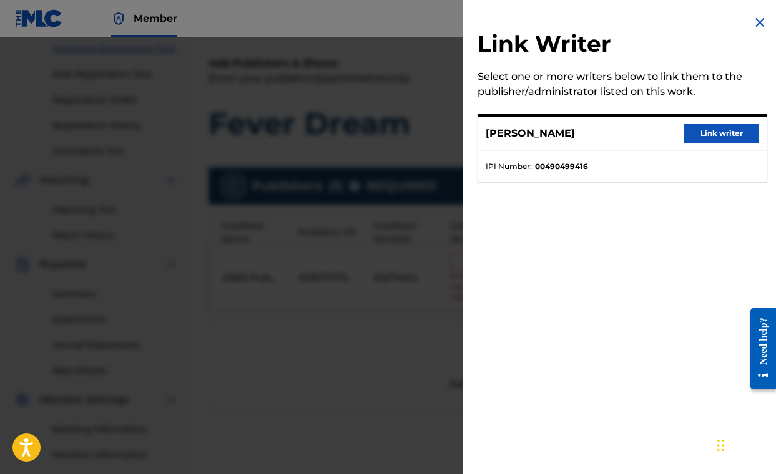
click at [693, 135] on button "Link writer" at bounding box center [721, 133] width 75 height 19
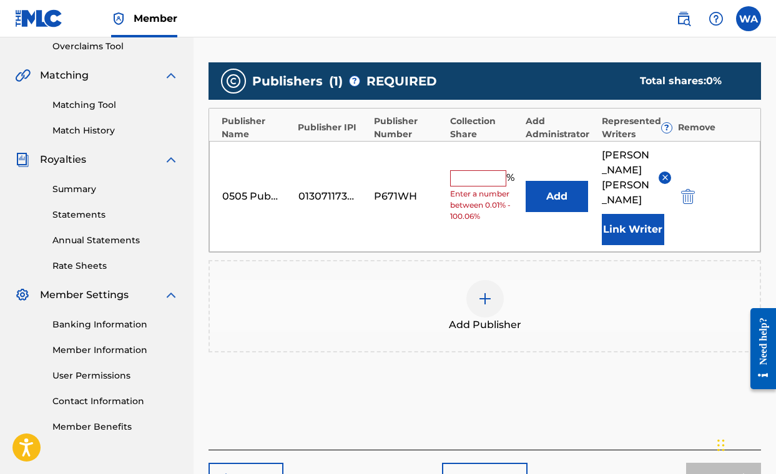
scroll to position [269, 0]
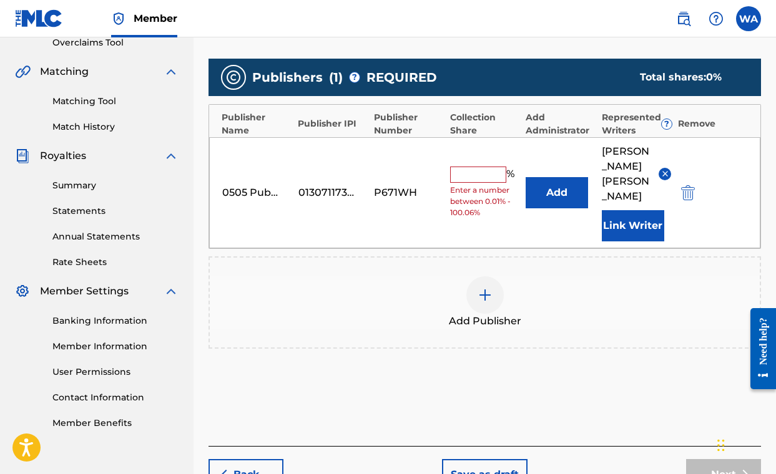
click at [474, 183] on input "text" at bounding box center [478, 175] width 56 height 16
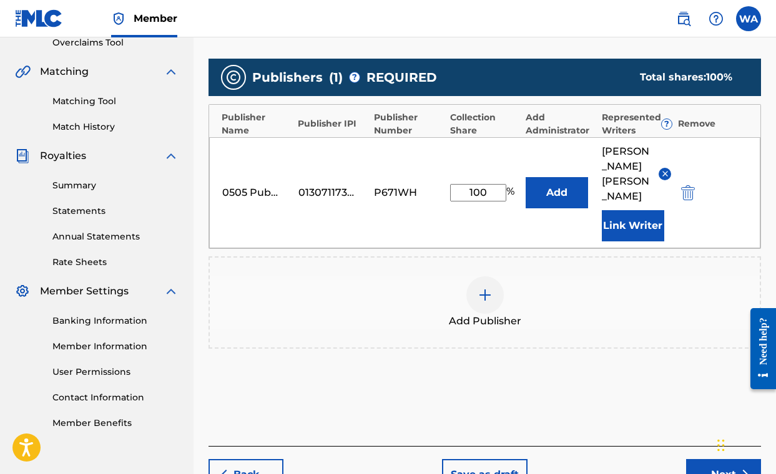
type input "100"
click at [374, 406] on div "Add Publishers & Shares Enter your publisher(s)/administrator(s). Fever Dream P…" at bounding box center [484, 197] width 552 height 499
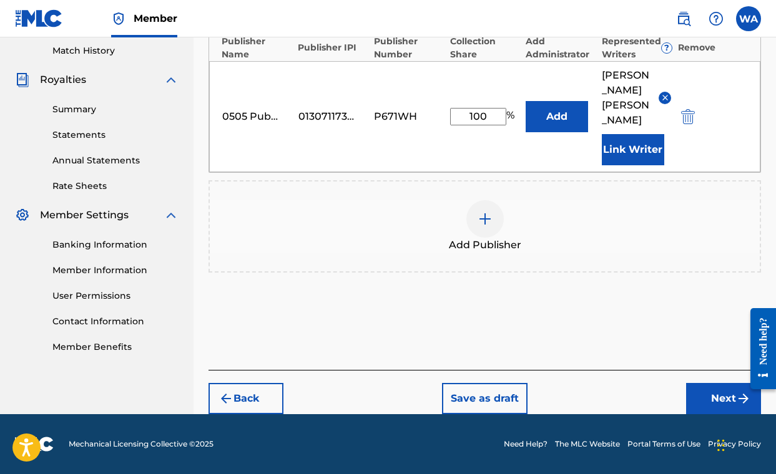
click at [716, 403] on button "Next" at bounding box center [723, 398] width 75 height 31
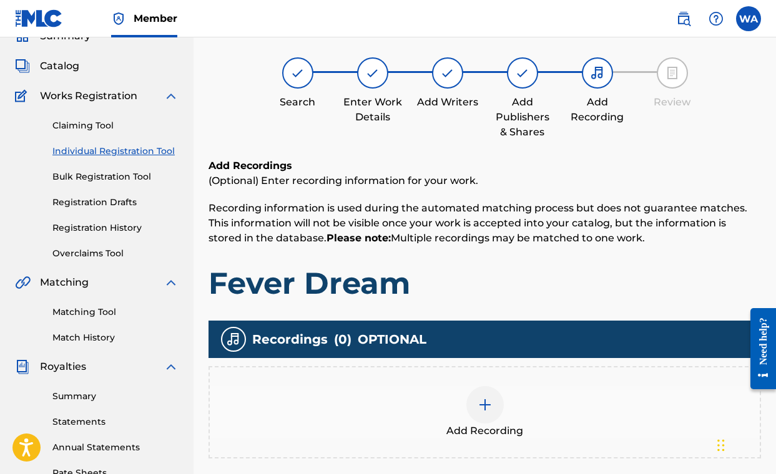
scroll to position [56, 0]
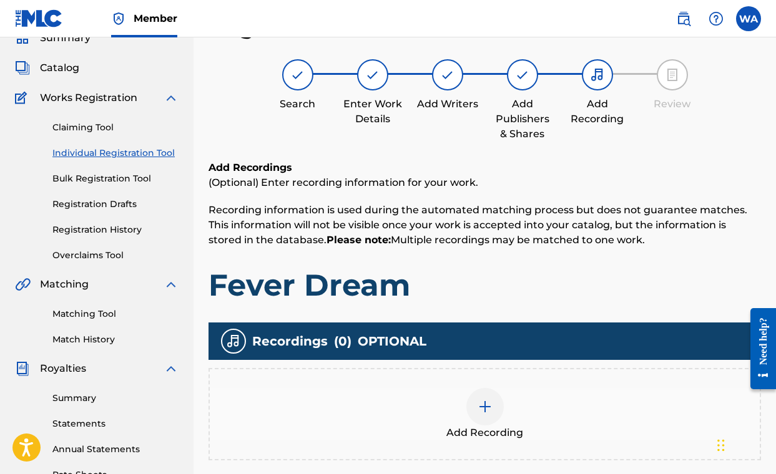
click at [482, 406] on img at bounding box center [484, 406] width 15 height 15
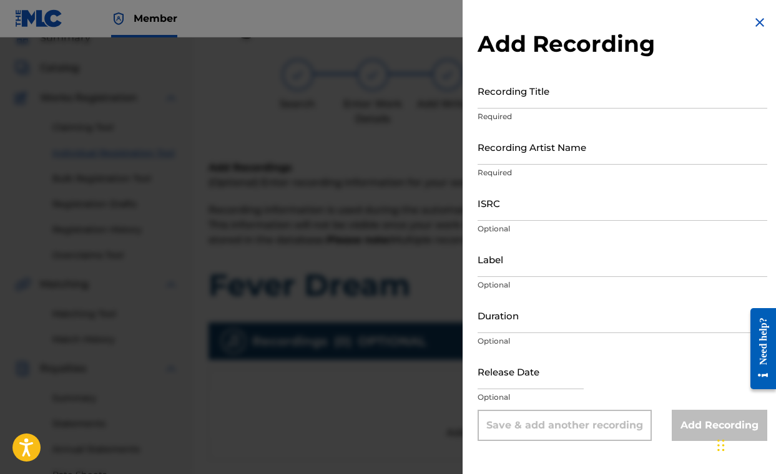
click at [524, 98] on input "Recording Title" at bounding box center [622, 91] width 290 height 36
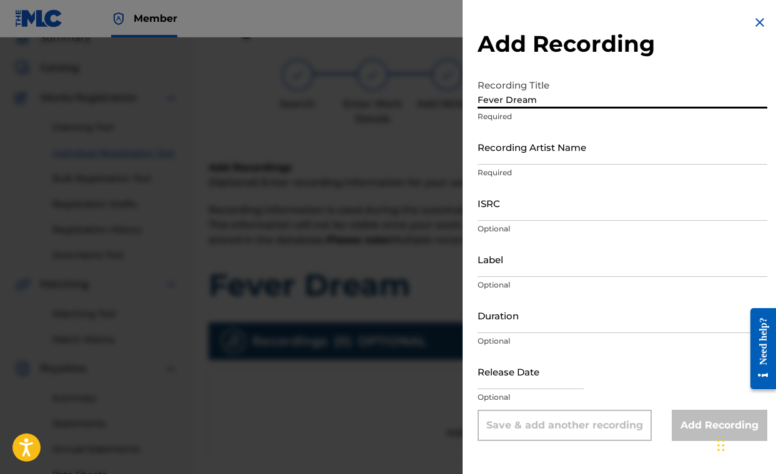
type input "Fever Dream"
click at [528, 147] on input "Recording Artist Name" at bounding box center [622, 147] width 290 height 36
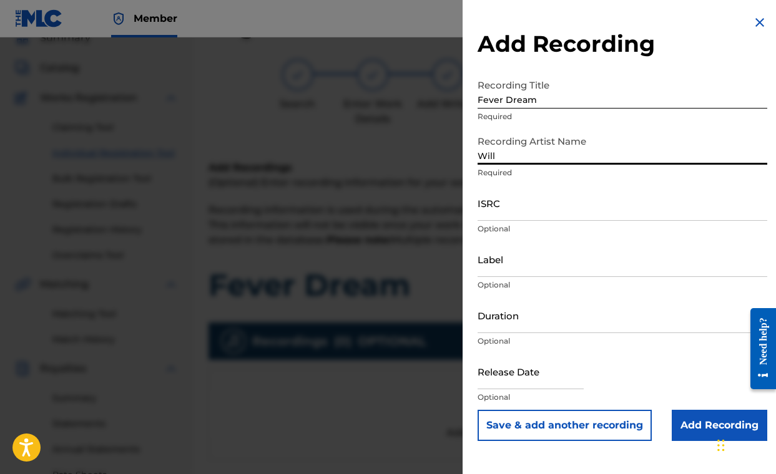
type input "[PERSON_NAME]"
click at [499, 205] on input "ISRC" at bounding box center [622, 203] width 290 height 36
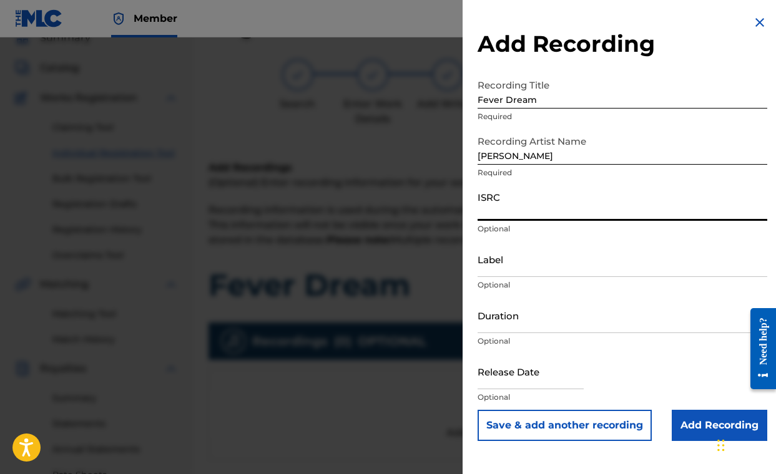
paste input "QMDA62501394"
type input "QMDA62501394"
click at [500, 318] on input "Duration" at bounding box center [622, 316] width 290 height 36
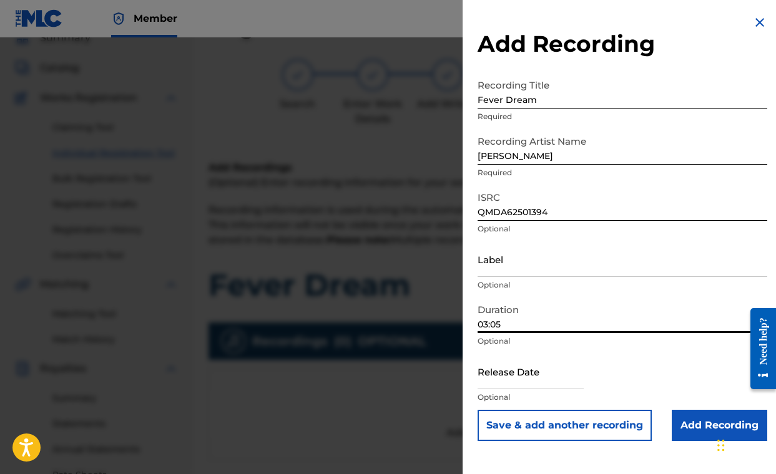
type input "03:05"
click at [514, 367] on input "text" at bounding box center [530, 372] width 106 height 36
select select "8"
select select "2025"
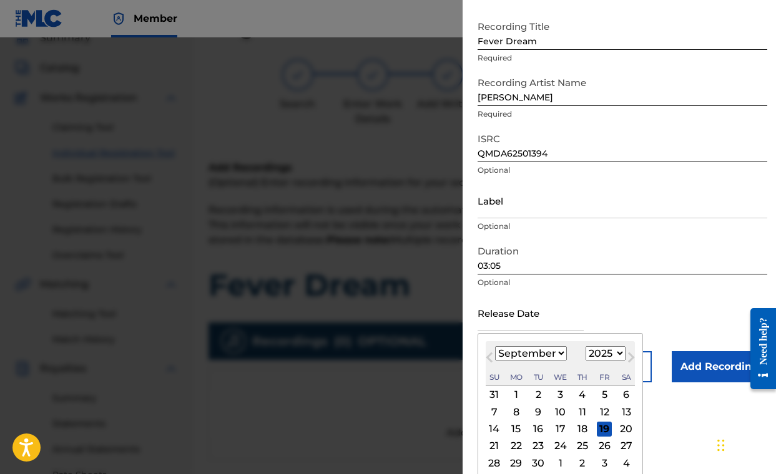
scroll to position [81, 0]
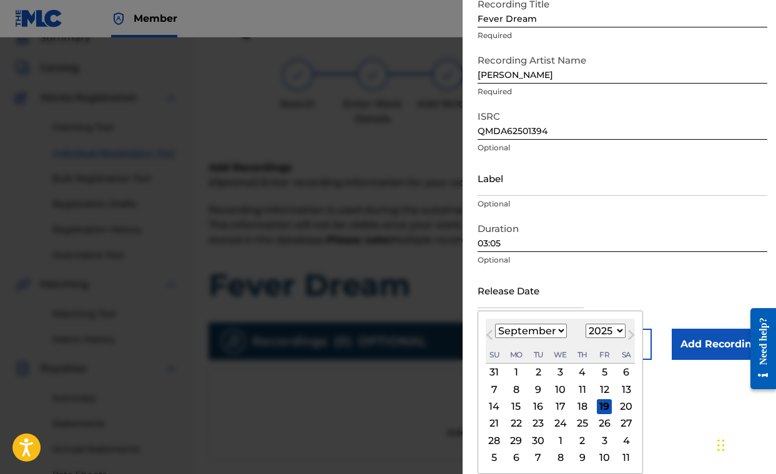
click at [501, 332] on select "January February March April May June July August September October November De…" at bounding box center [531, 331] width 72 height 14
select select "7"
click at [558, 386] on div "6" at bounding box center [560, 389] width 15 height 15
type input "[DATE]"
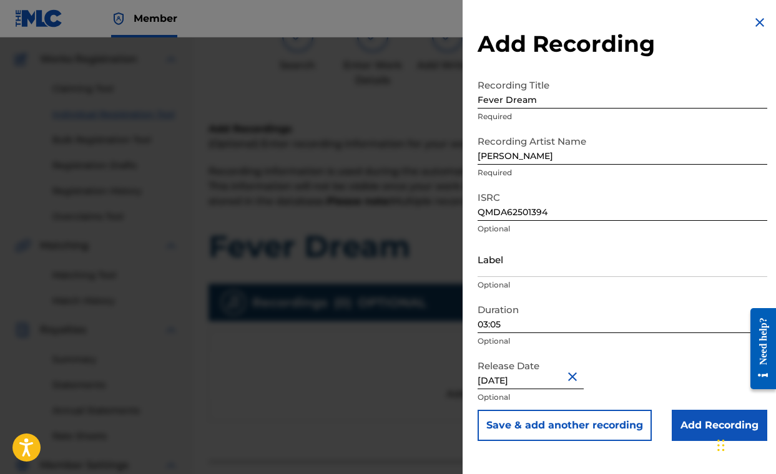
scroll to position [102, 0]
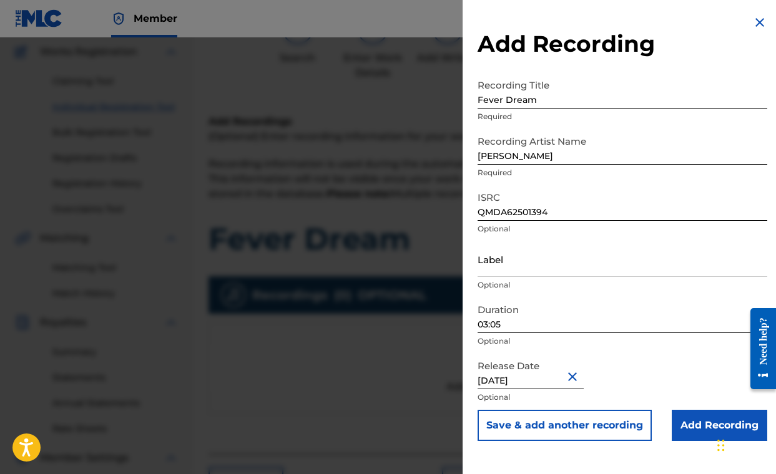
click at [696, 429] on input "Add Recording" at bounding box center [718, 425] width 95 height 31
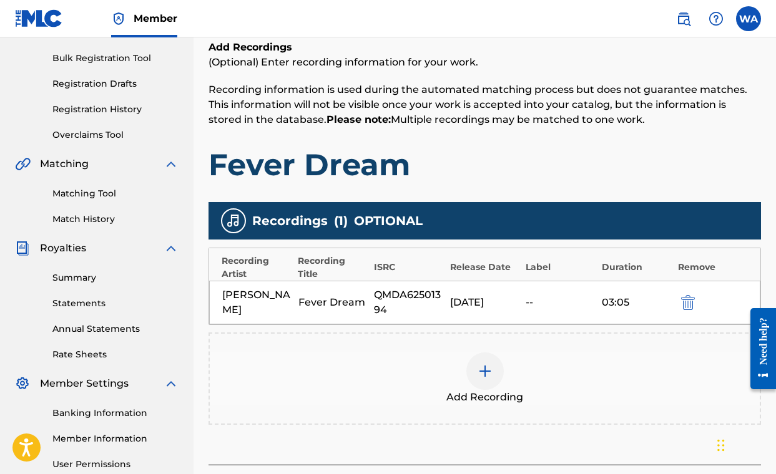
scroll to position [300, 0]
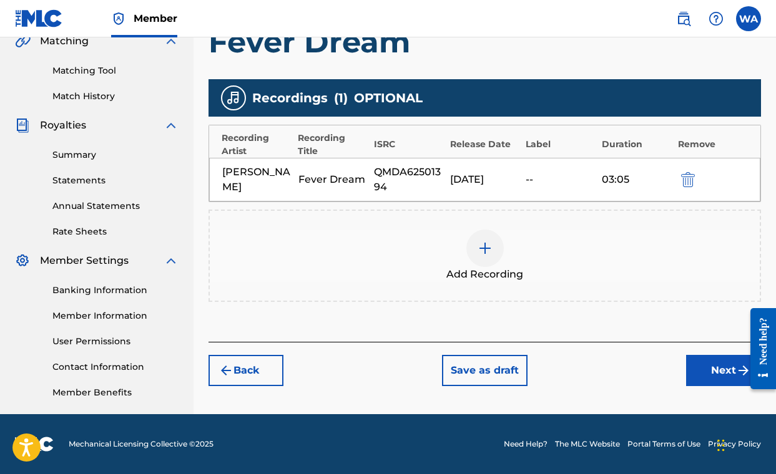
click at [709, 387] on div "Register Work Search Enter Work Details Add Writers Add Publishers & Shares Add…" at bounding box center [484, 91] width 582 height 645
click at [711, 369] on button "Next" at bounding box center [723, 370] width 75 height 31
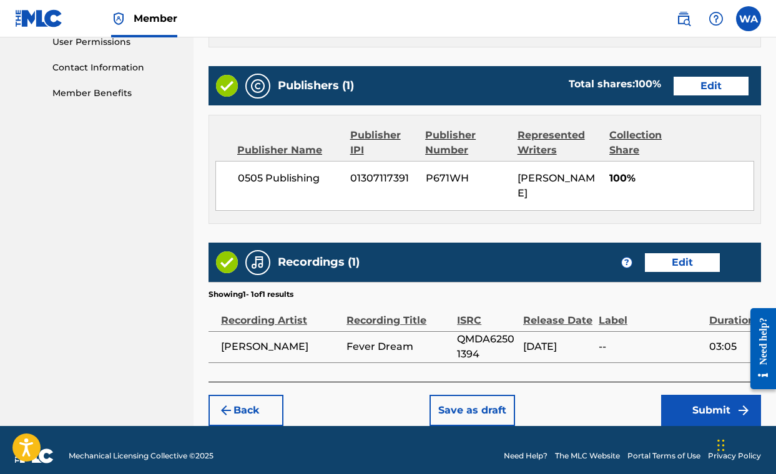
scroll to position [630, 0]
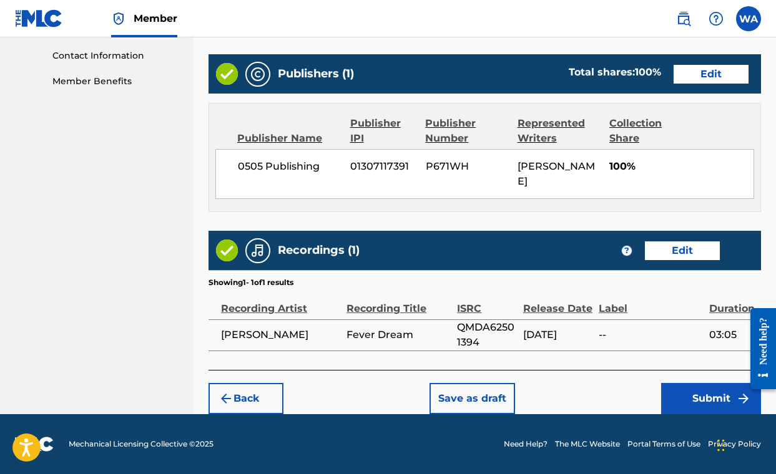
click at [705, 398] on button "Submit" at bounding box center [711, 398] width 100 height 31
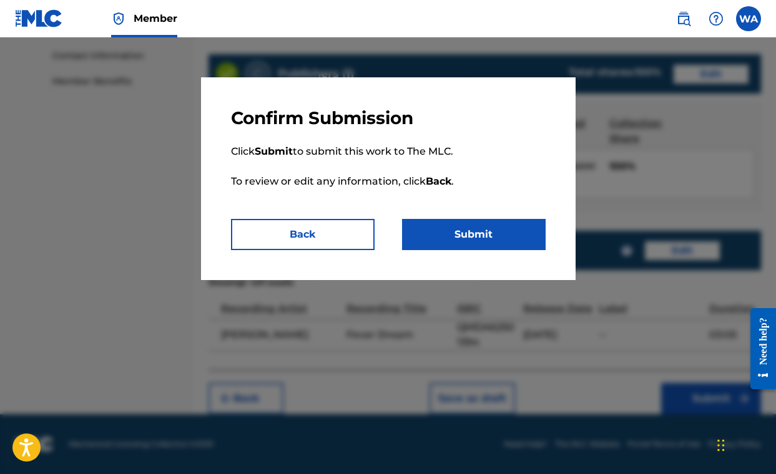
click at [501, 234] on button "Submit" at bounding box center [474, 234] width 144 height 31
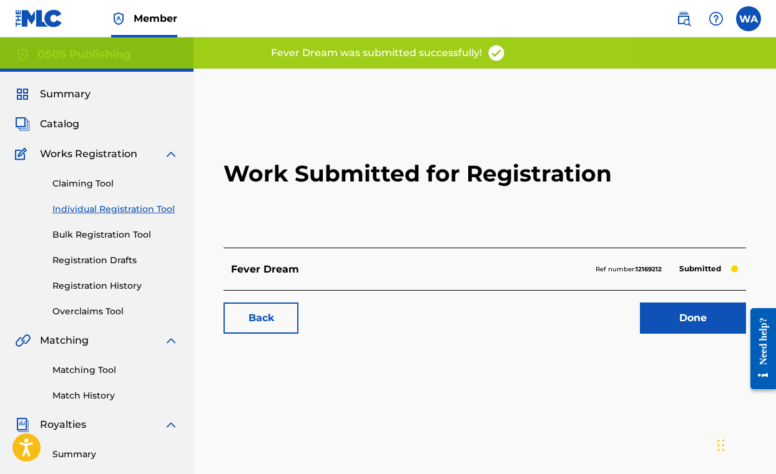
click at [678, 328] on link "Done" at bounding box center [693, 318] width 106 height 31
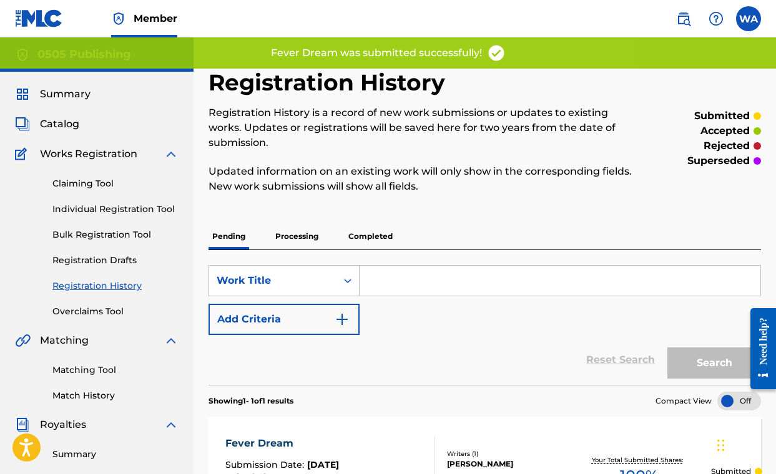
click at [100, 211] on link "Individual Registration Tool" at bounding box center [115, 209] width 126 height 13
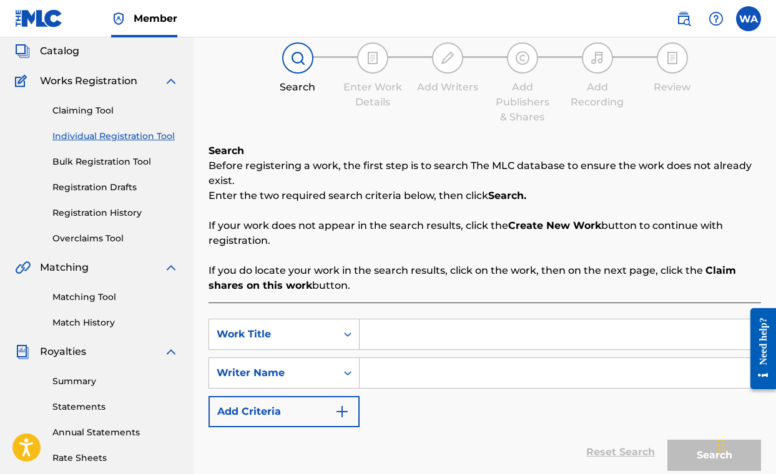
scroll to position [162, 0]
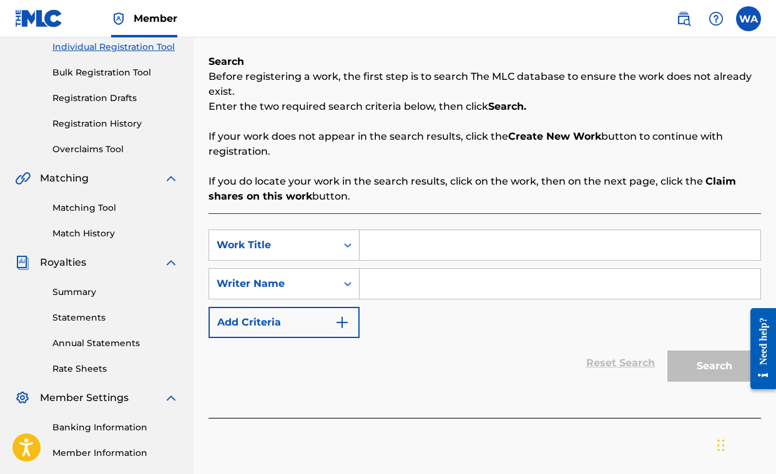
click at [392, 246] on input "Search Form" at bounding box center [559, 245] width 401 height 30
type input "t"
type input "Together Forever"
click at [414, 280] on input "Search Form" at bounding box center [559, 284] width 401 height 30
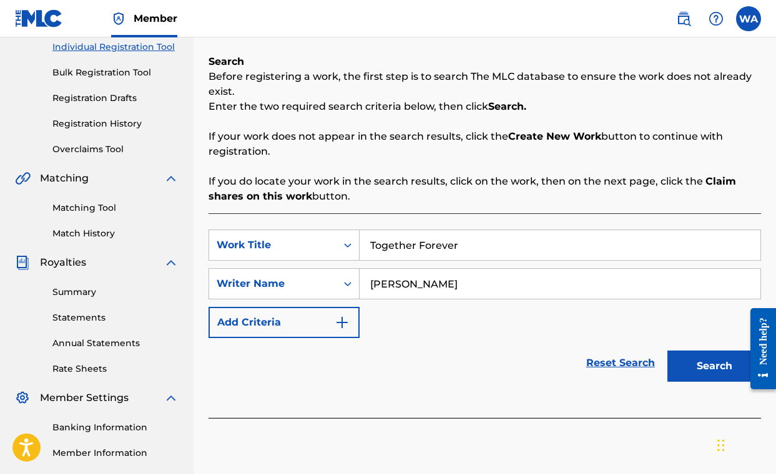
type input "[PERSON_NAME]"
click at [684, 364] on button "Search" at bounding box center [714, 366] width 94 height 31
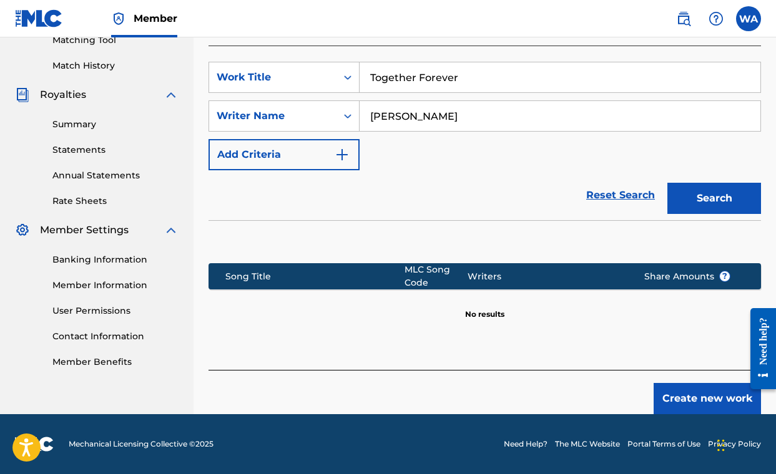
click at [703, 402] on button "Create new work" at bounding box center [706, 398] width 107 height 31
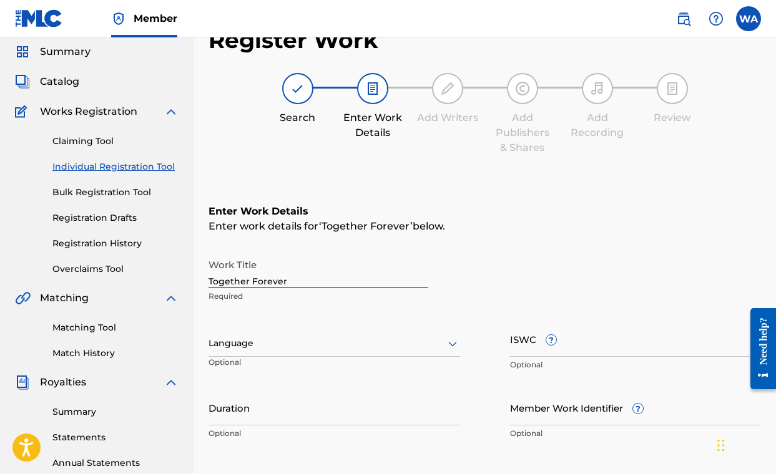
scroll to position [307, 0]
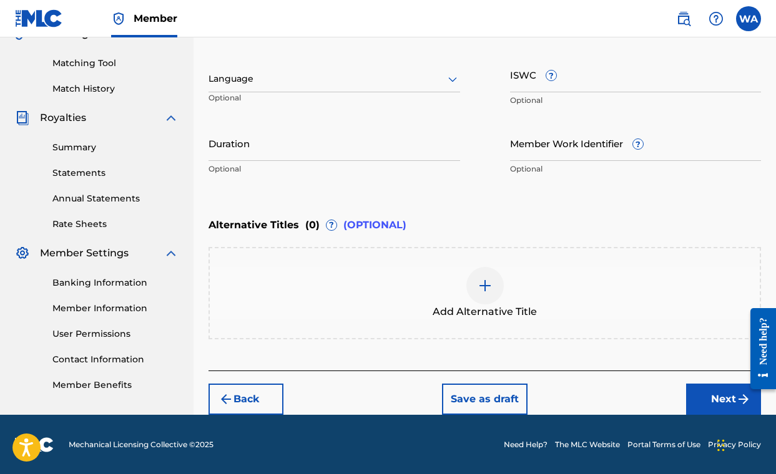
click at [713, 398] on button "Next" at bounding box center [723, 399] width 75 height 31
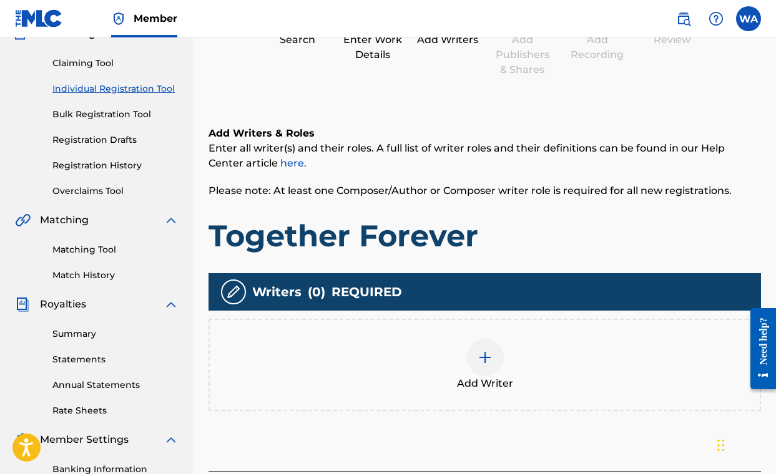
scroll to position [129, 0]
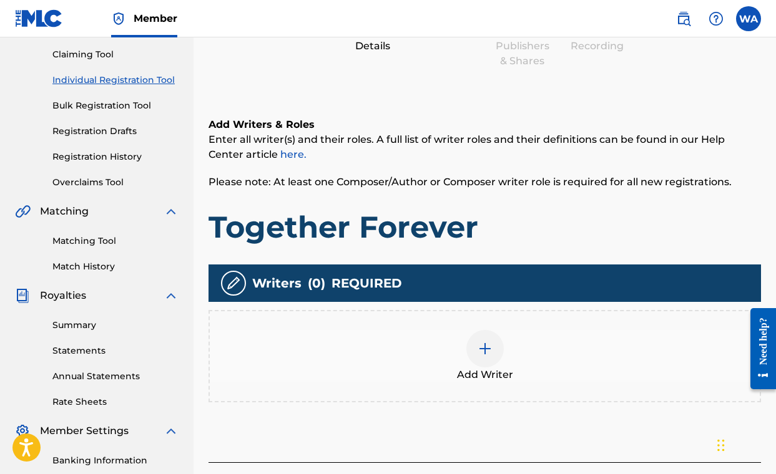
click at [487, 352] on img at bounding box center [484, 348] width 15 height 15
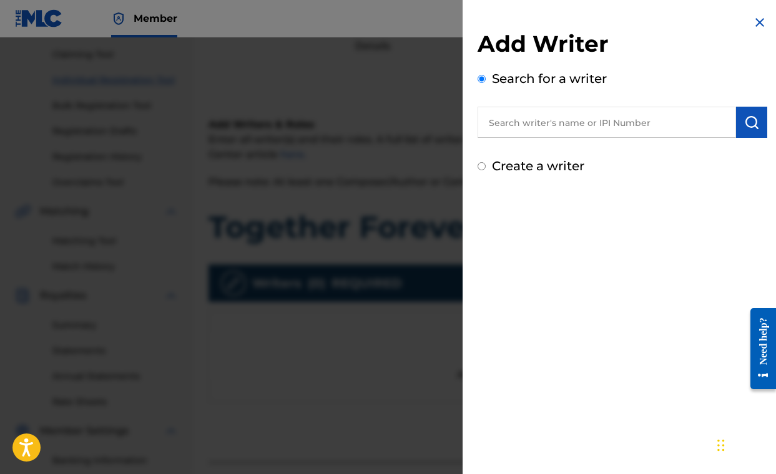
click at [605, 118] on input "text" at bounding box center [606, 122] width 258 height 31
click at [586, 127] on input "text" at bounding box center [606, 122] width 258 height 31
paste input "00490499416"
type input "00490499416"
click at [745, 122] on img "submit" at bounding box center [751, 122] width 15 height 15
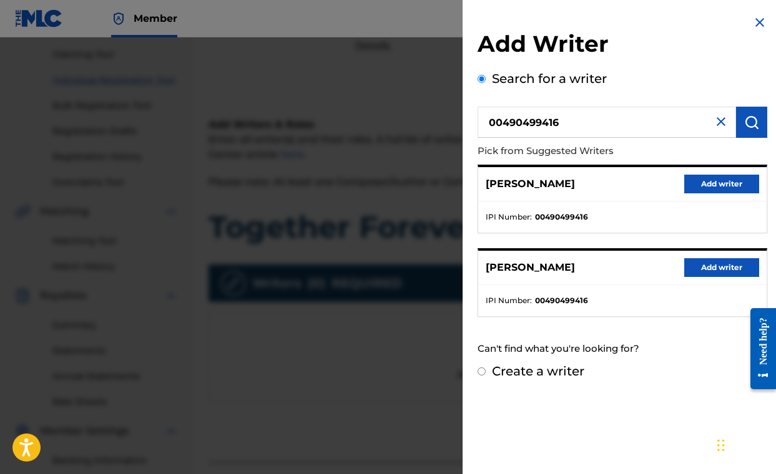
click at [711, 275] on button "Add writer" at bounding box center [721, 267] width 75 height 19
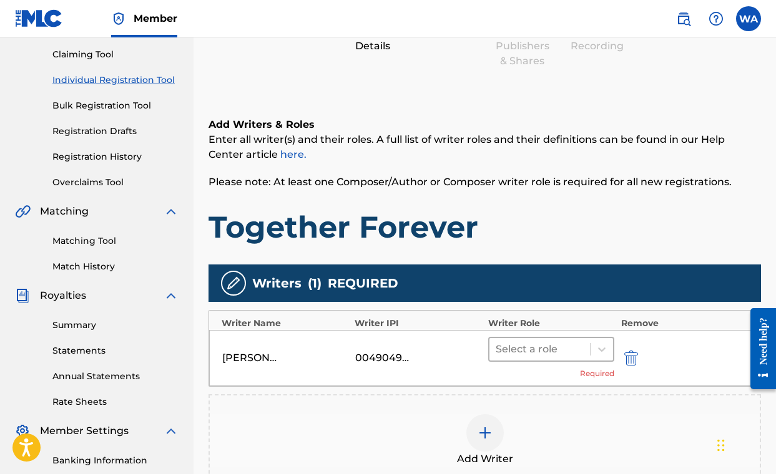
click at [554, 358] on div "Select a role" at bounding box center [539, 349] width 101 height 22
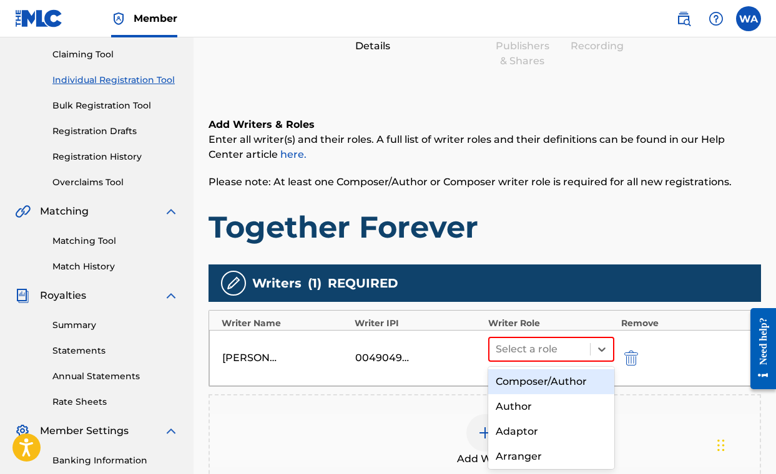
click at [539, 388] on div "Composer/Author" at bounding box center [551, 381] width 127 height 25
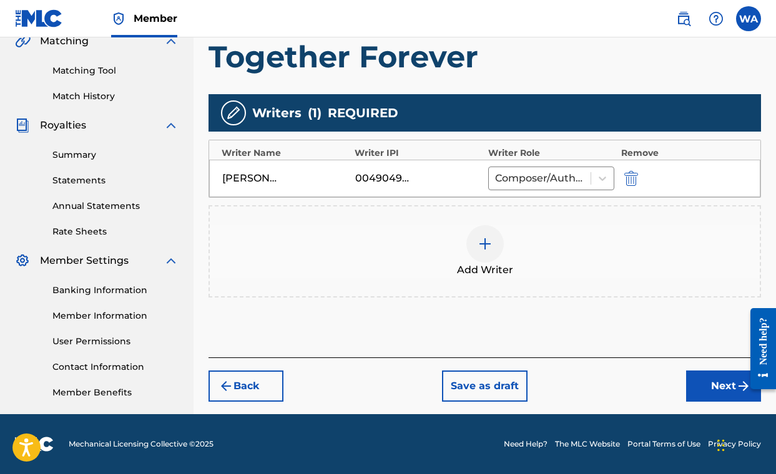
click at [708, 379] on button "Next" at bounding box center [723, 386] width 75 height 31
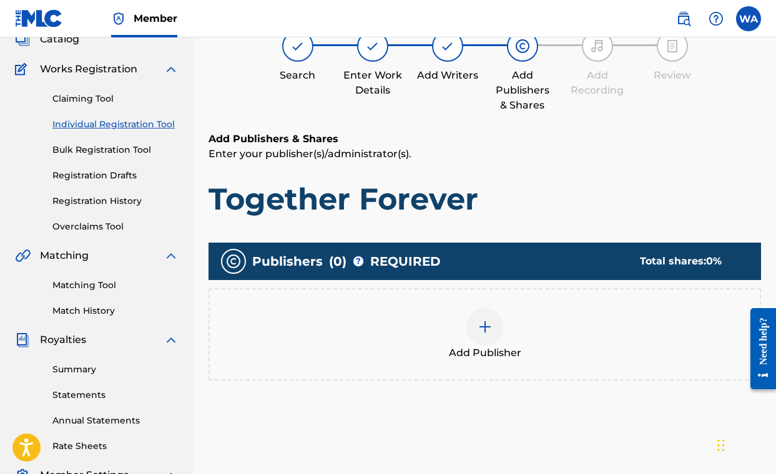
scroll to position [85, 0]
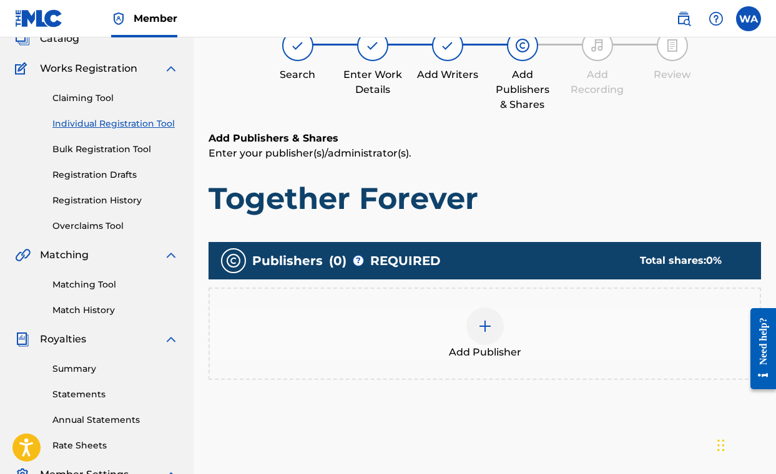
click at [480, 324] on img at bounding box center [484, 326] width 15 height 15
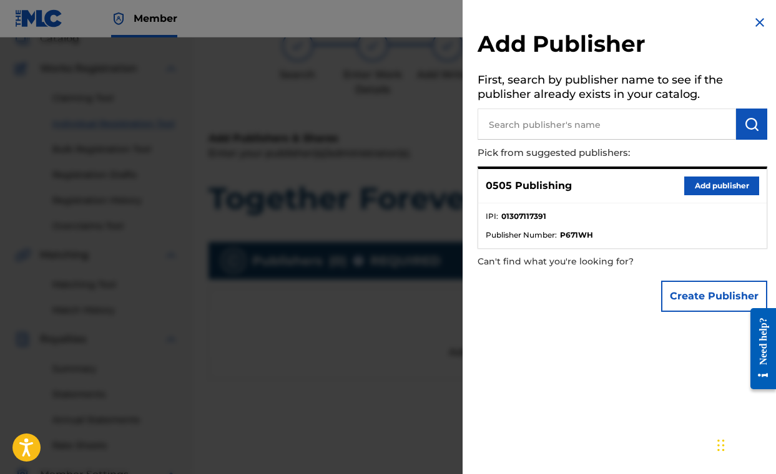
click at [726, 185] on button "Add publisher" at bounding box center [721, 186] width 75 height 19
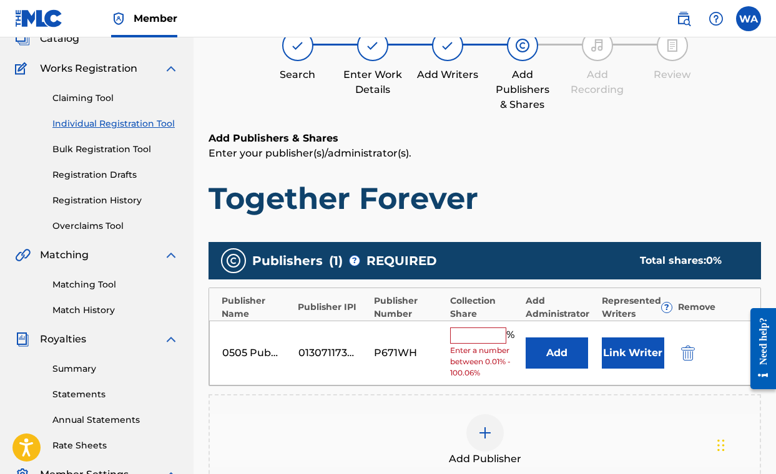
click at [476, 339] on input "text" at bounding box center [478, 336] width 56 height 16
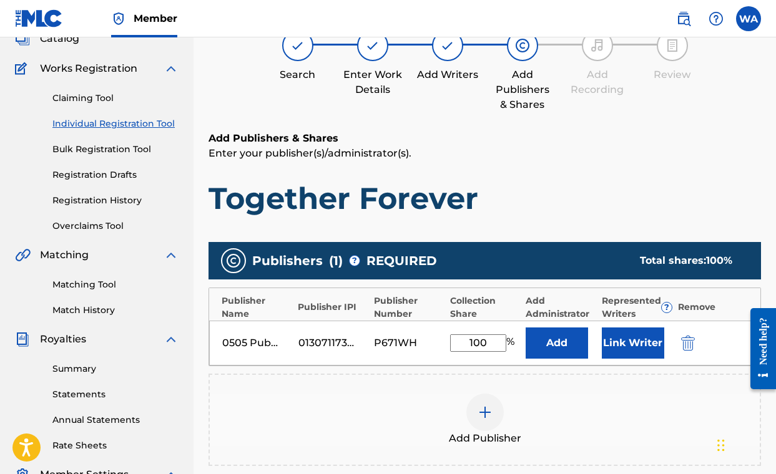
type input "100"
click at [628, 394] on div "Add Publisher" at bounding box center [485, 420] width 550 height 52
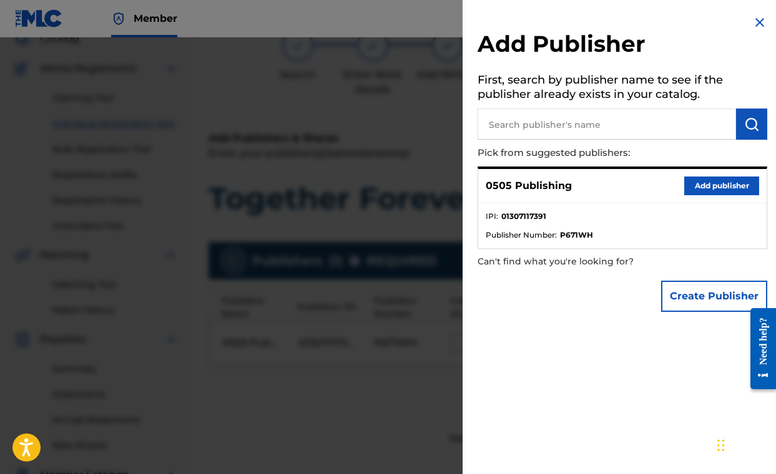
click at [752, 19] on img at bounding box center [759, 22] width 15 height 15
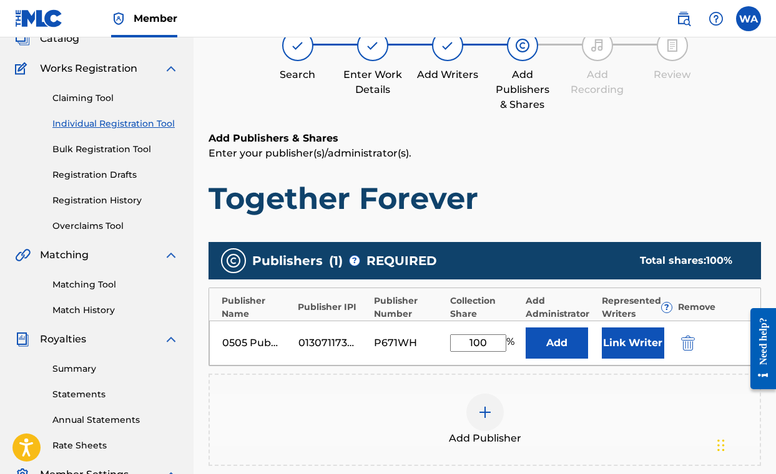
click at [640, 342] on button "Link Writer" at bounding box center [633, 343] width 62 height 31
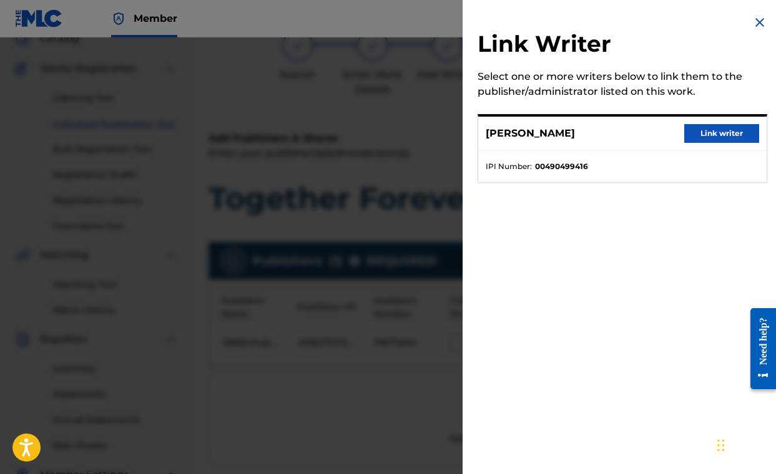
click at [704, 134] on button "Link writer" at bounding box center [721, 133] width 75 height 19
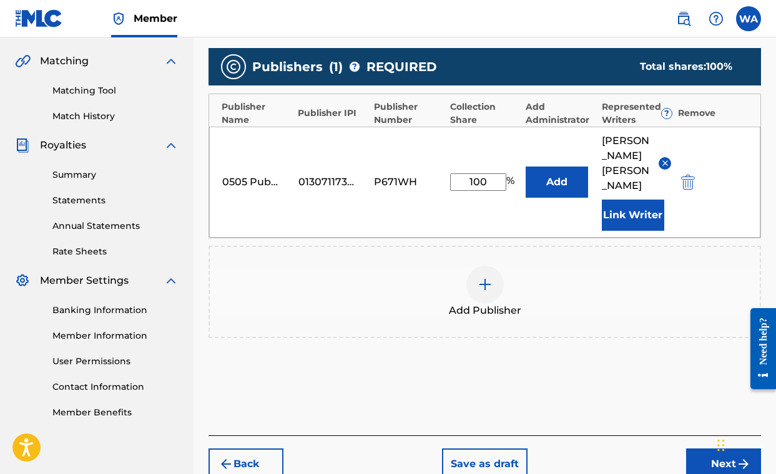
scroll to position [360, 0]
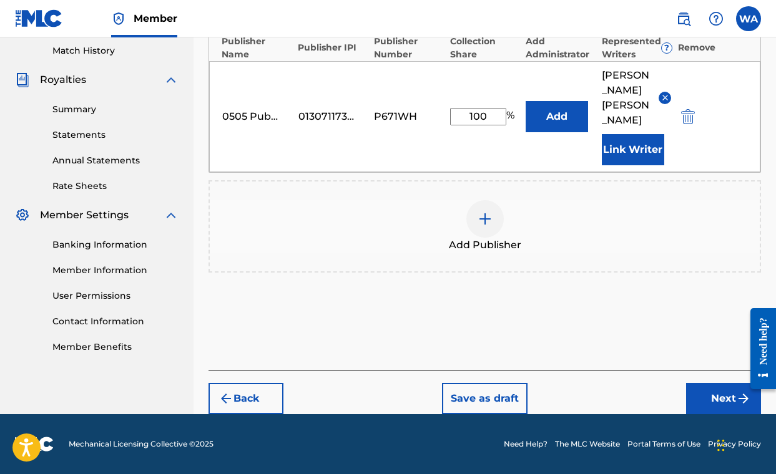
click at [713, 401] on button "Next" at bounding box center [723, 398] width 75 height 31
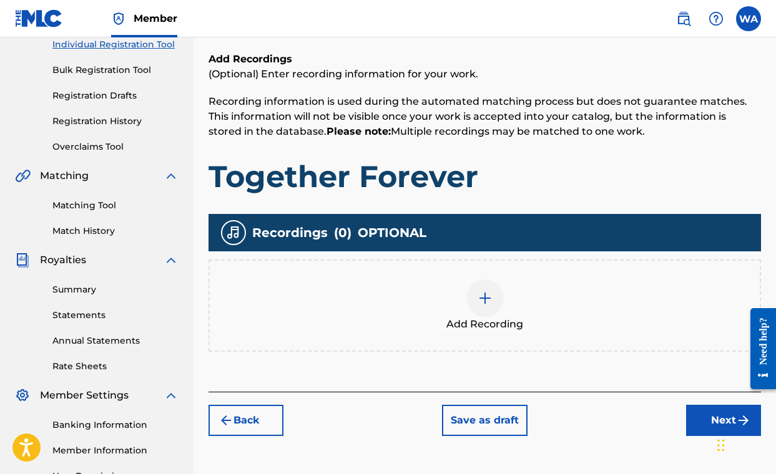
scroll to position [165, 0]
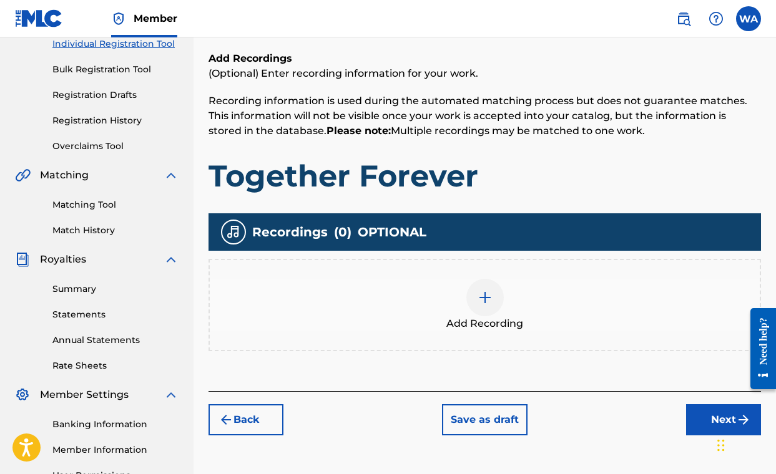
click at [479, 311] on div at bounding box center [484, 297] width 37 height 37
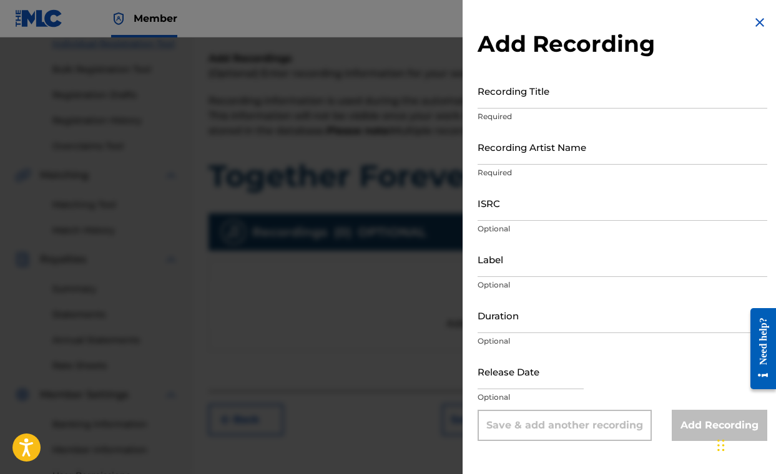
click at [515, 95] on input "Recording Title" at bounding box center [622, 91] width 290 height 36
type input "t"
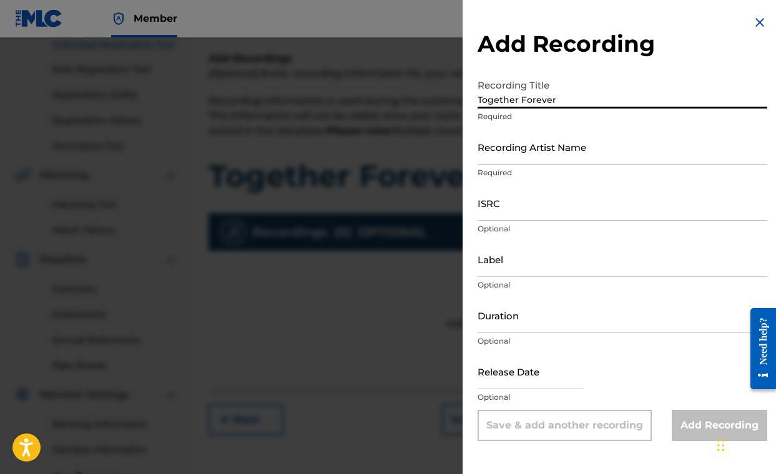
type input "Together Forever"
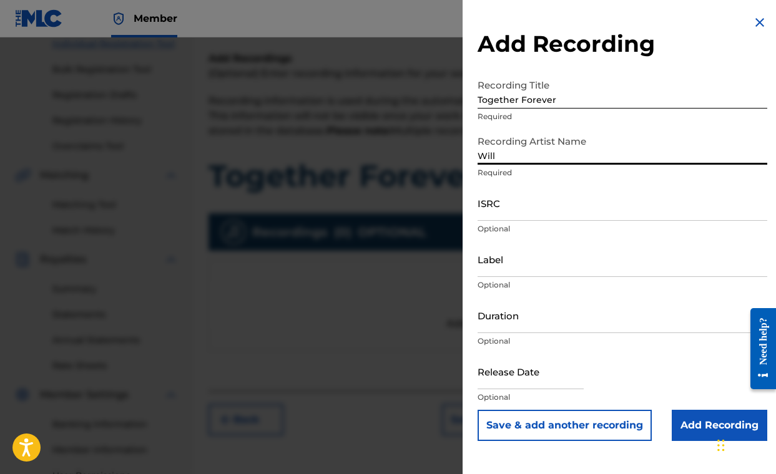
type input "[PERSON_NAME]"
select select "8"
select select "2025"
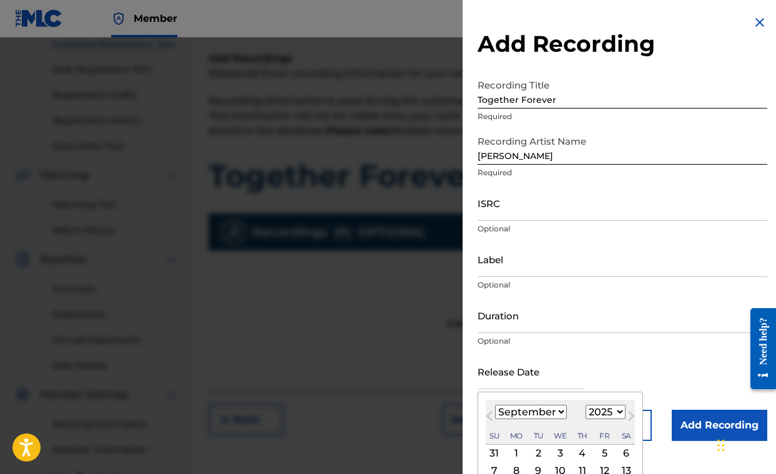
click at [505, 369] on input "text" at bounding box center [530, 372] width 106 height 36
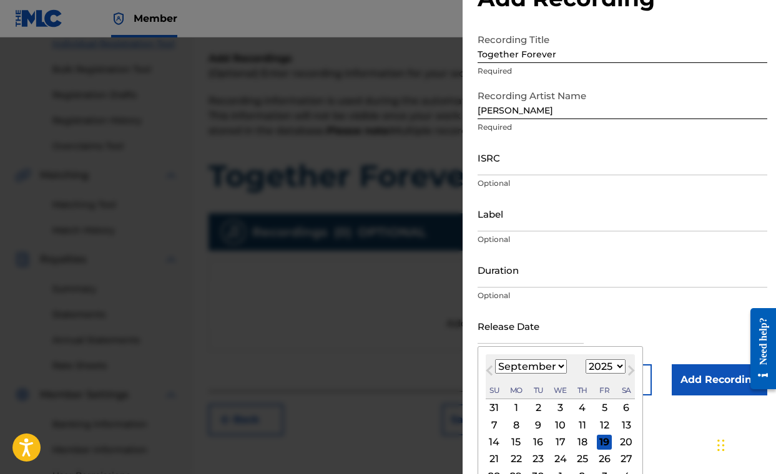
scroll to position [50, 0]
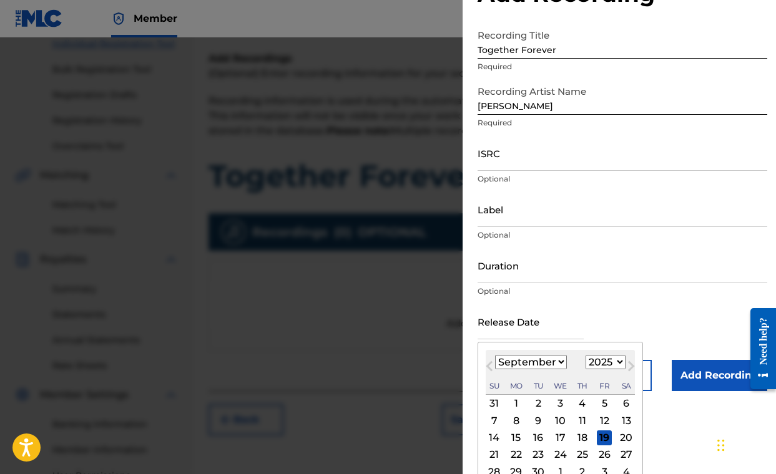
click at [558, 402] on div "3" at bounding box center [560, 403] width 15 height 15
type input "[DATE]"
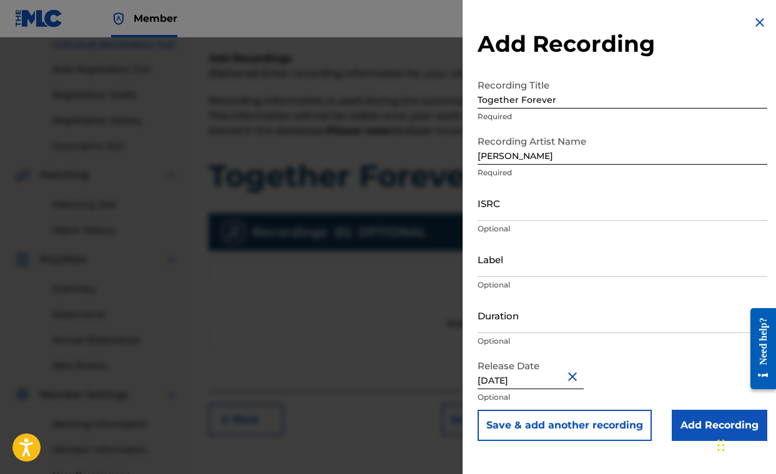
scroll to position [0, 0]
click at [507, 315] on input "Duration" at bounding box center [622, 316] width 290 height 36
type input "03:15"
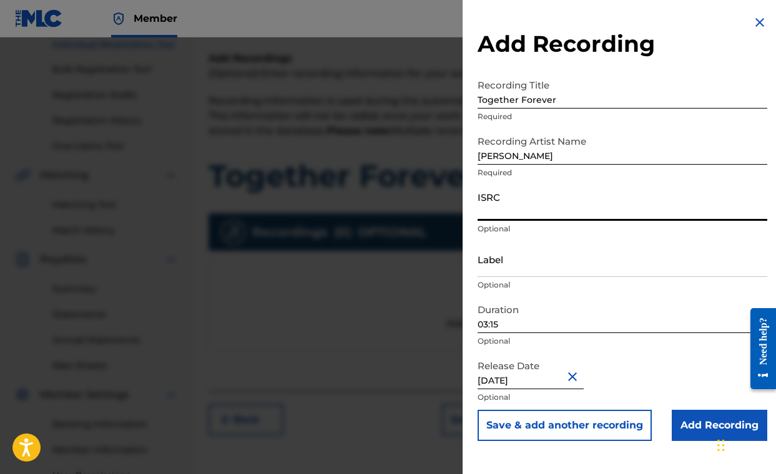
click at [500, 208] on input "ISRC" at bounding box center [622, 203] width 290 height 36
paste input "QMDA62501391"
type input "QMDA62501391"
click at [701, 426] on input "Add Recording" at bounding box center [718, 425] width 95 height 31
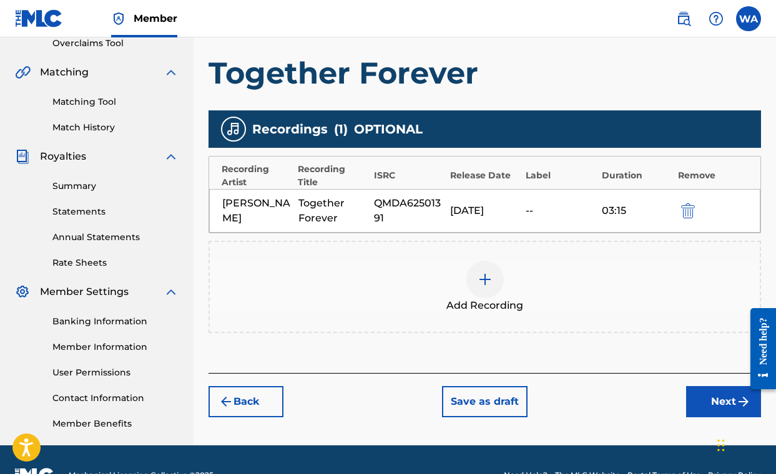
click at [719, 410] on button "Next" at bounding box center [723, 401] width 75 height 31
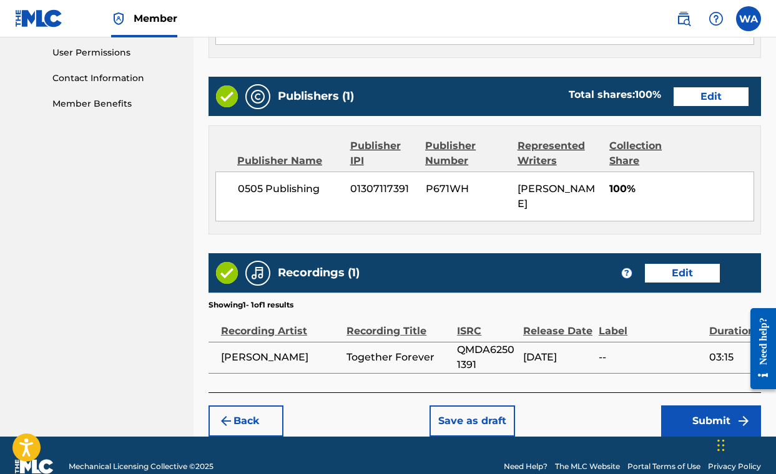
scroll to position [630, 0]
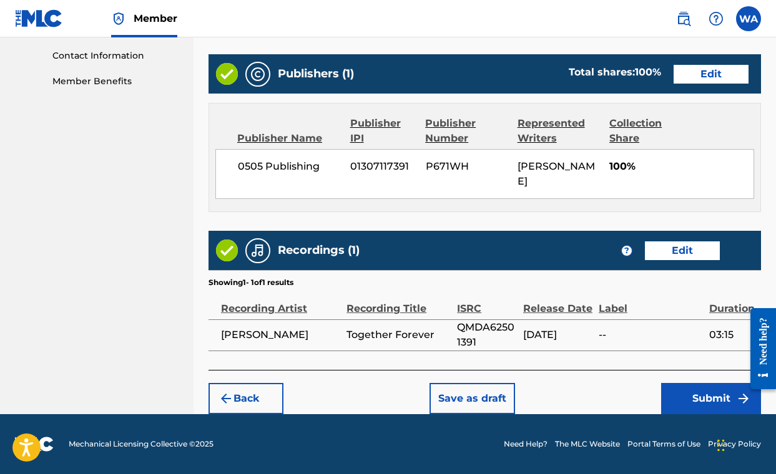
click at [689, 404] on button "Submit" at bounding box center [711, 398] width 100 height 31
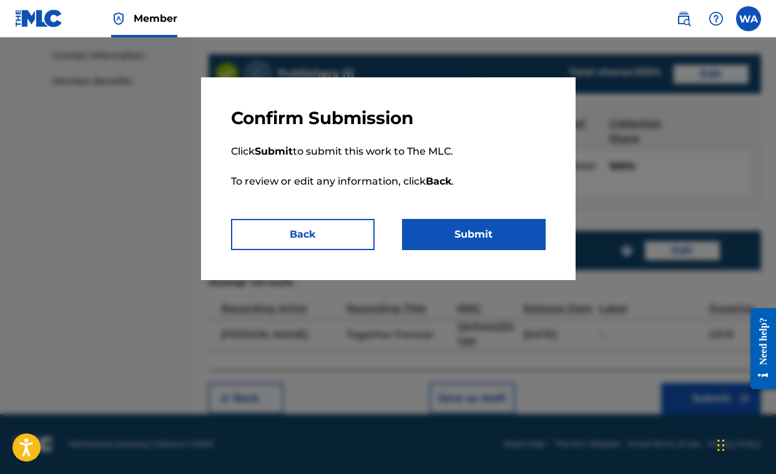
click at [453, 232] on button "Submit" at bounding box center [474, 234] width 144 height 31
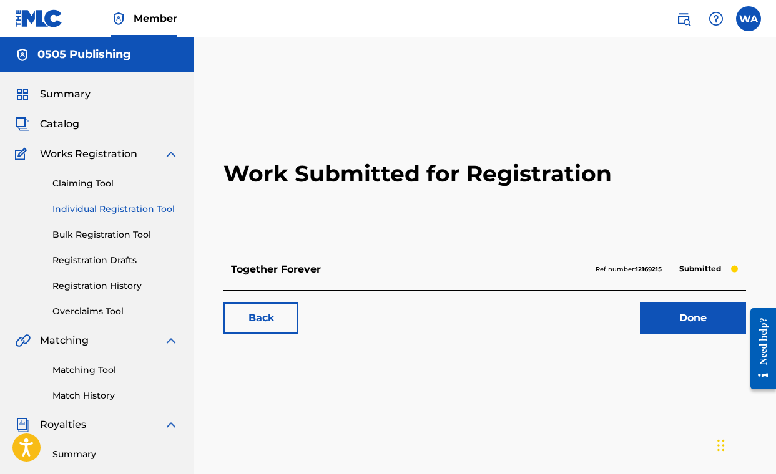
click at [697, 325] on link "Done" at bounding box center [693, 318] width 106 height 31
